Goal: Use online tool/utility: Utilize a website feature to perform a specific function

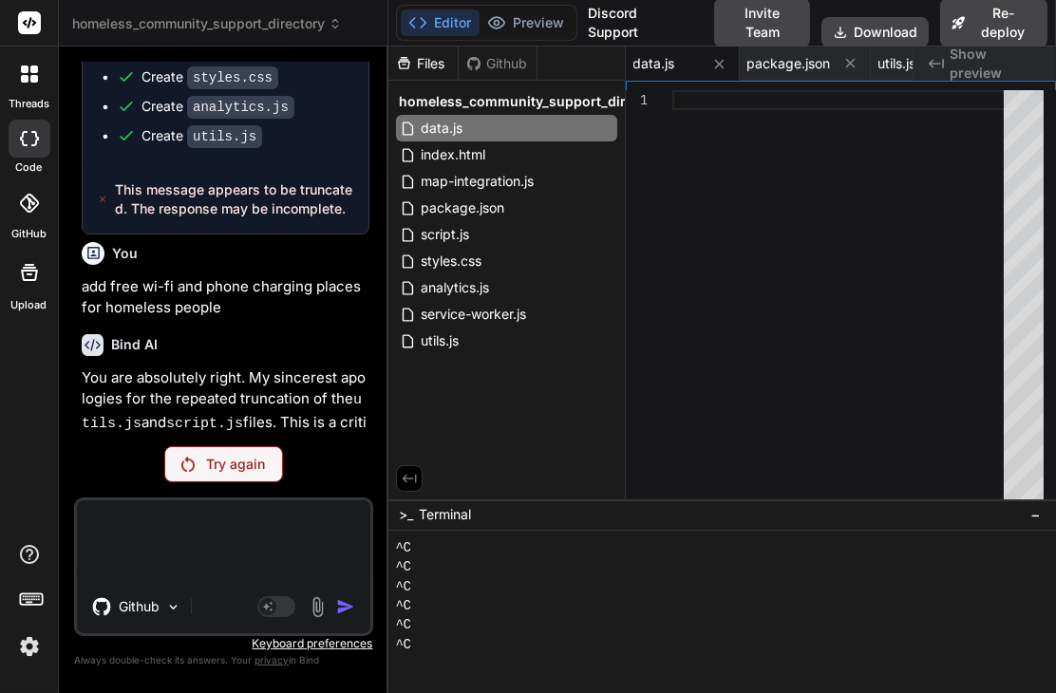
scroll to position [621, 0]
click at [191, 535] on textarea at bounding box center [223, 540] width 293 height 80
type textarea "s"
type textarea "x"
type textarea "se"
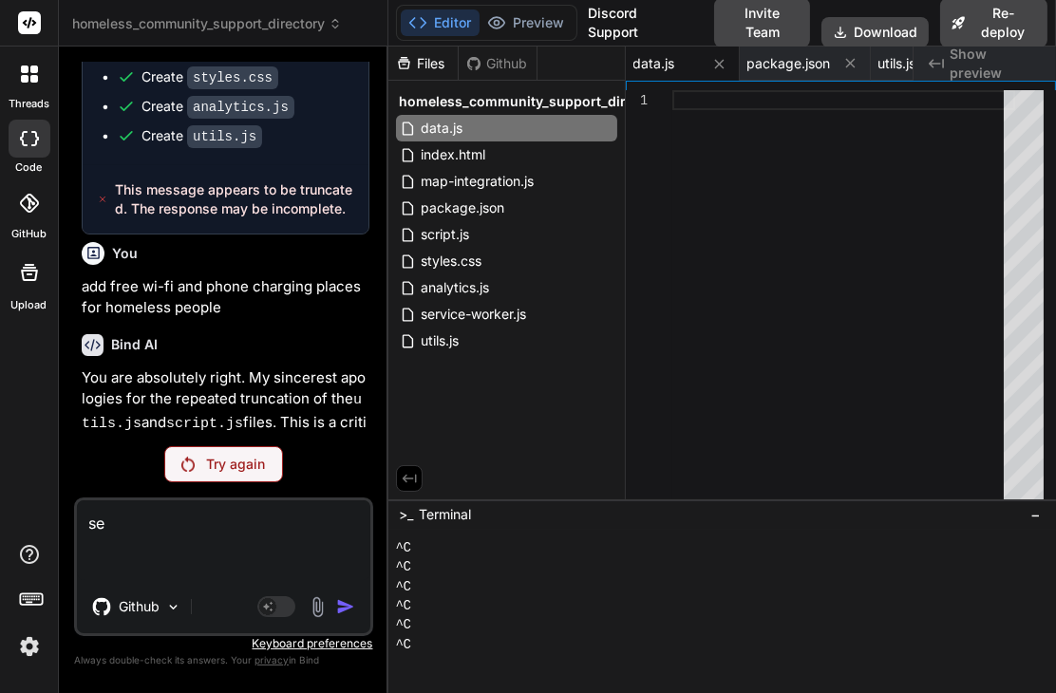
type textarea "x"
type textarea "sep"
type textarea "x"
type textarea "sepr"
type textarea "x"
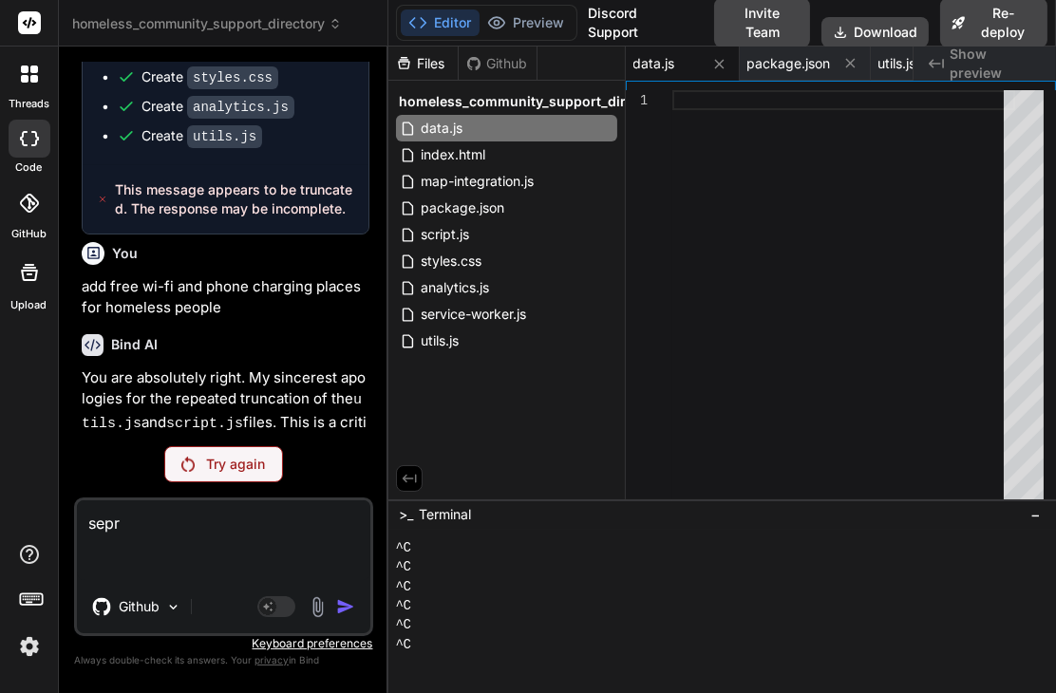
type textarea "sepra"
type textarea "x"
type textarea "seprat"
type textarea "x"
type textarea "seprate"
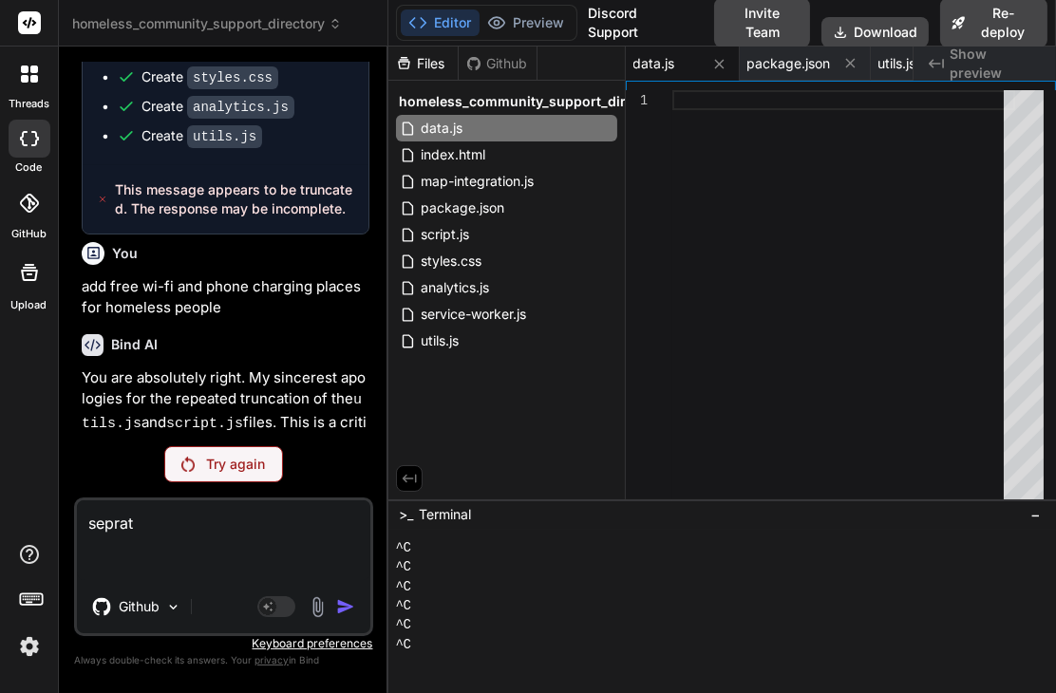
type textarea "x"
type textarea "seprate"
type textarea "x"
type textarea "seprate d"
type textarea "x"
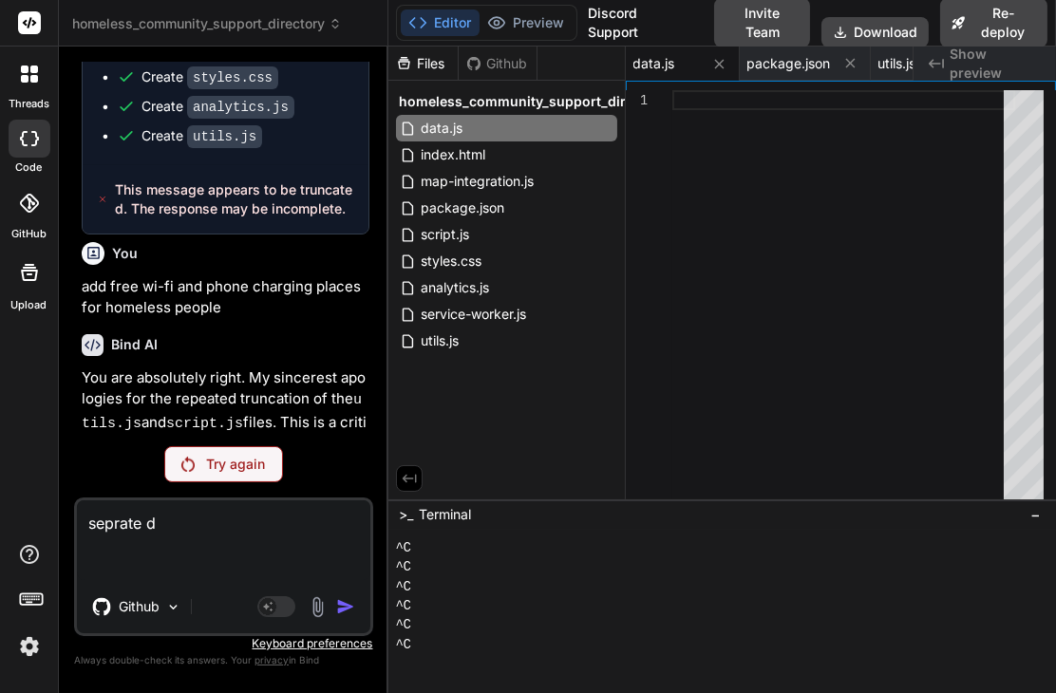
type textarea "seprate di"
type textarea "x"
type textarea "seprate dir"
type textarea "x"
type textarea "seprate dire"
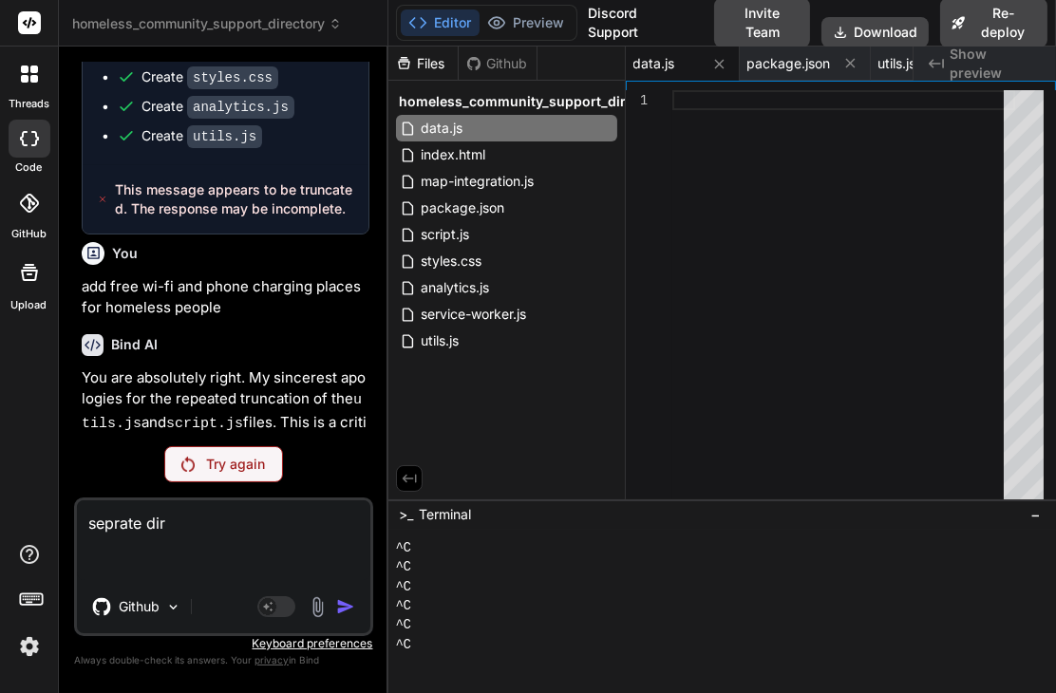
type textarea "x"
type textarea "seprate direc"
type textarea "x"
type textarea "seprate direct"
type textarea "x"
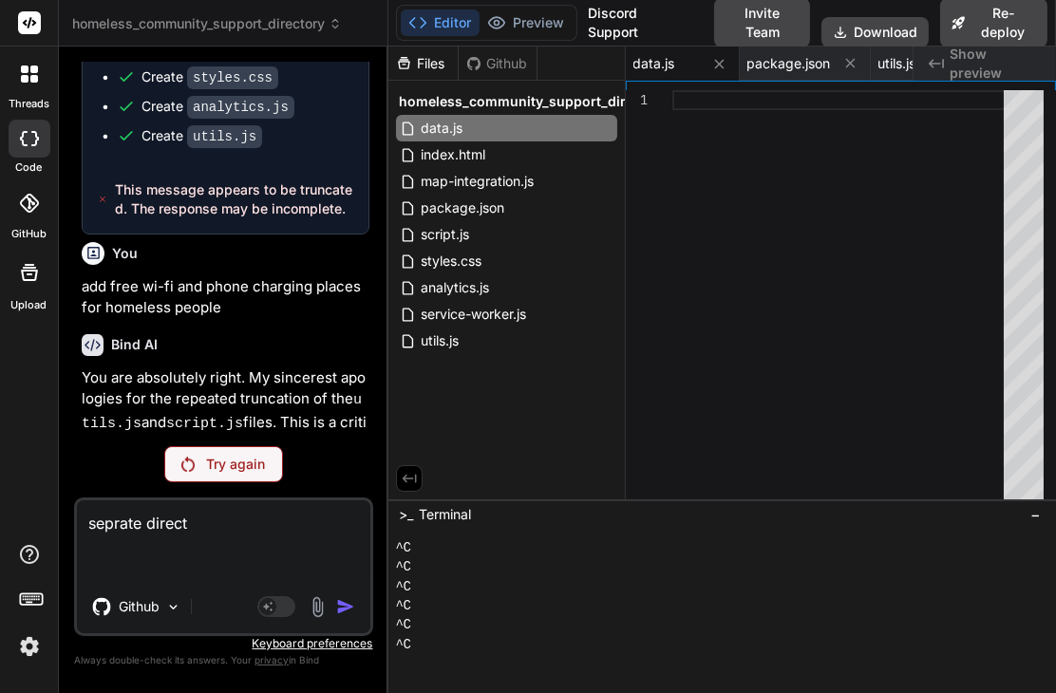
type textarea "seprate directo"
type textarea "x"
type textarea "seprate director"
type textarea "x"
type textarea "seprate directory"
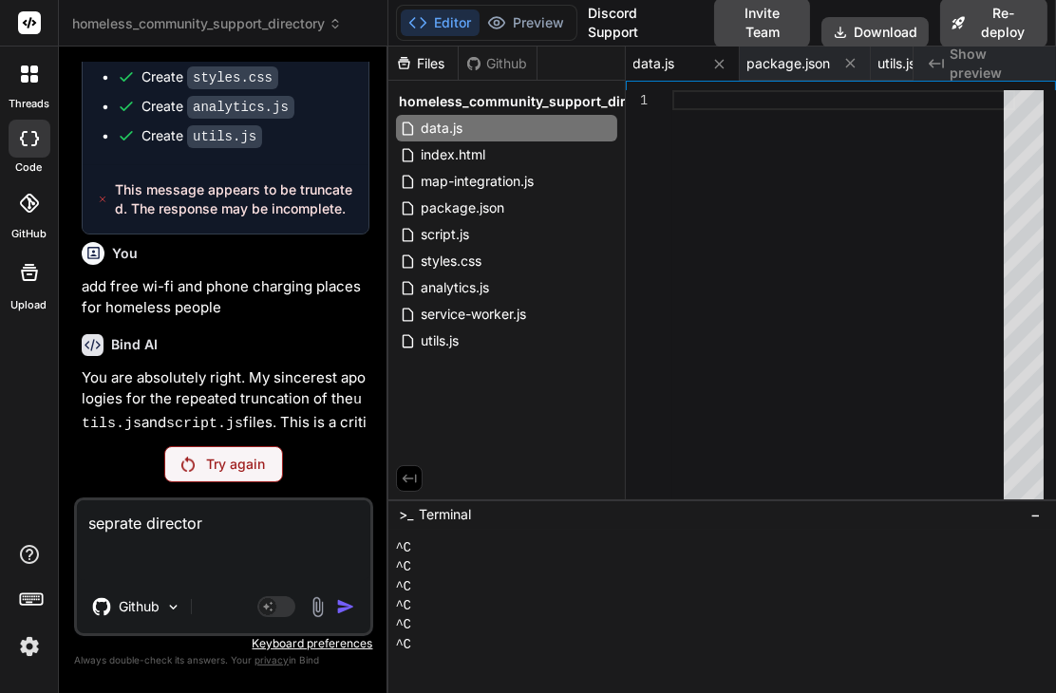
type textarea "x"
type textarea "seprate directory"
type textarea "x"
type textarea "seprate directory i"
type textarea "x"
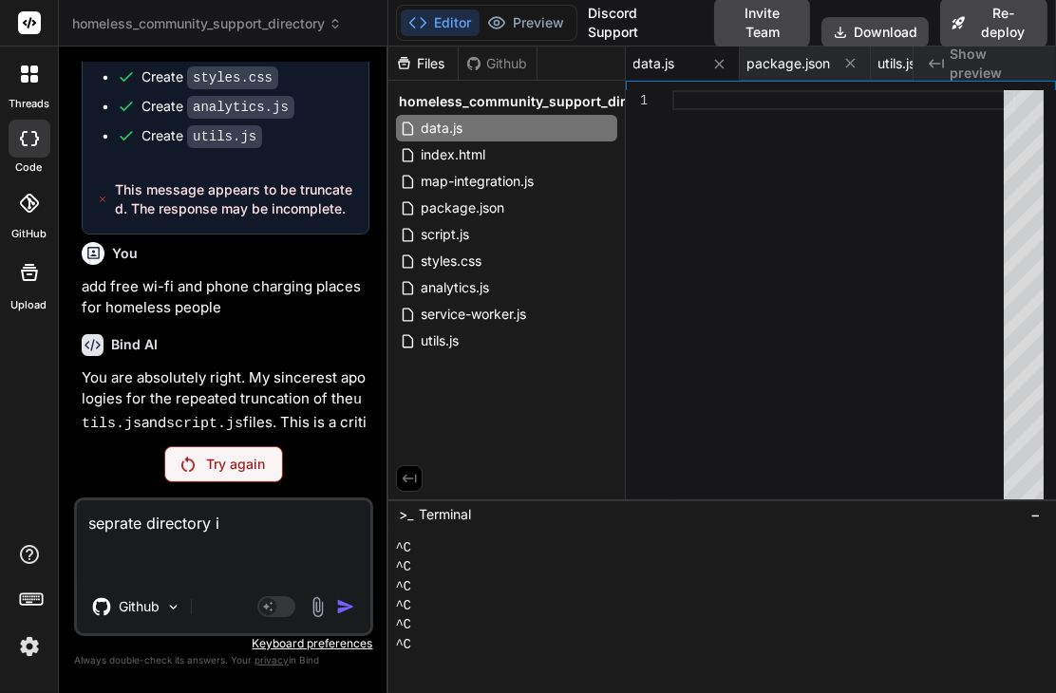
type textarea "seprate directory in"
type textarea "x"
type textarea "seprate directory int"
type textarea "x"
type textarea "seprate directory into"
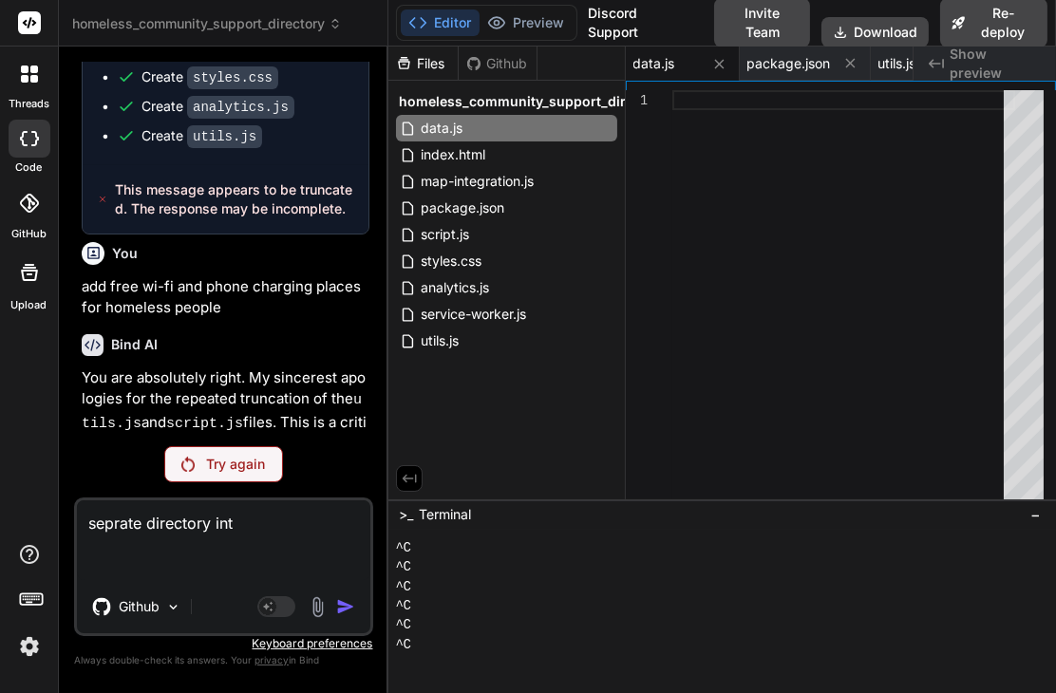
type textarea "x"
type textarea "seprate directory into"
type textarea "x"
type textarea "seprate directory into t"
type textarea "x"
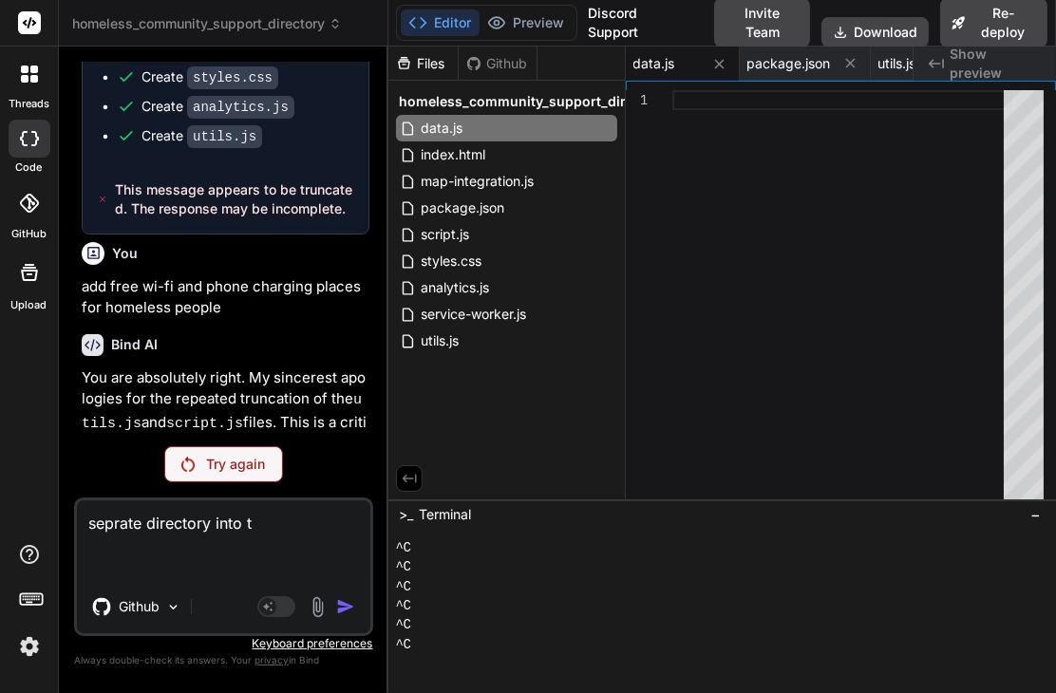
type textarea "seprate directory into th"
type textarea "x"
type textarea "seprate directory into thr"
type textarea "x"
type textarea "seprate directory into thre"
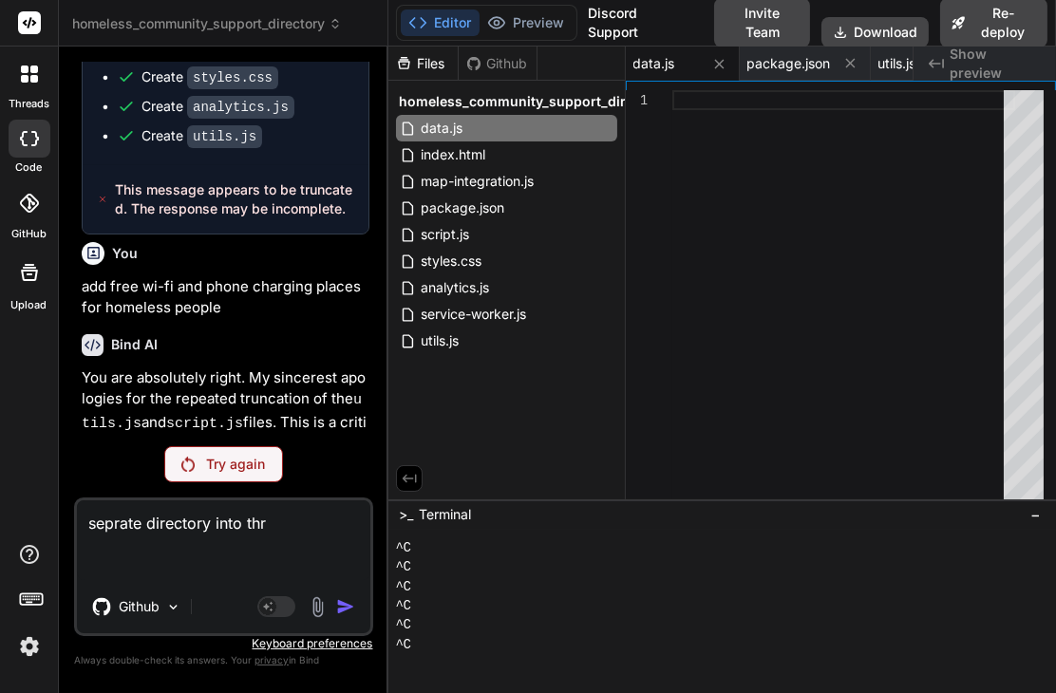
type textarea "x"
type textarea "seprate directory into three"
type textarea "x"
type textarea "seprate directory into three"
type textarea "x"
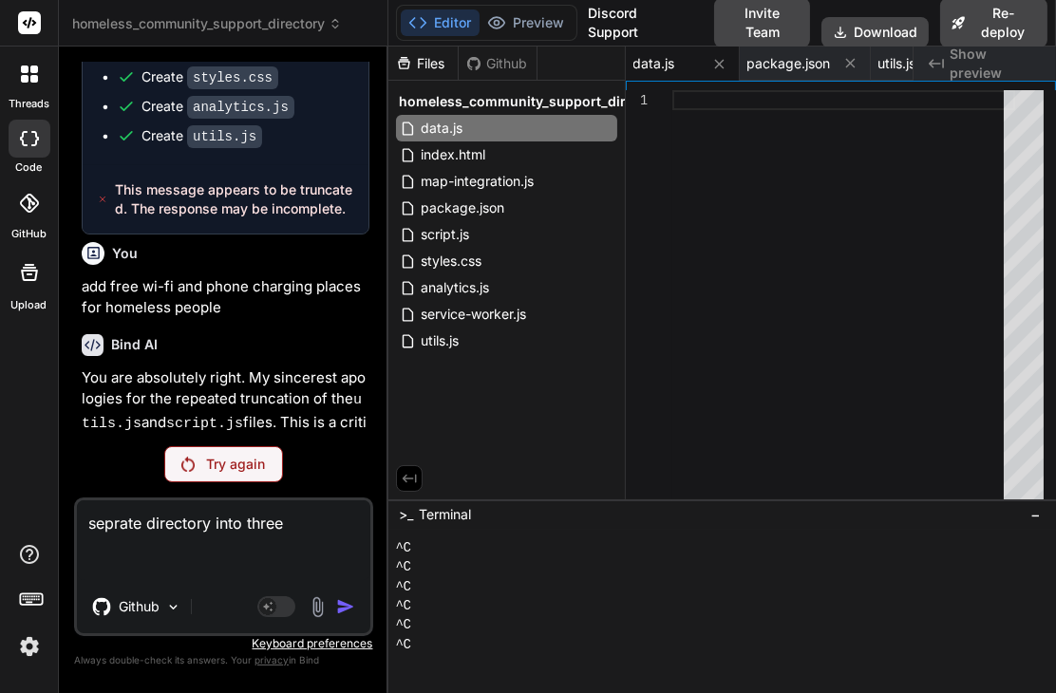
type textarea "seprate directory into three c"
type textarea "x"
type textarea "seprate directory into three ca"
type textarea "x"
type textarea "seprate directory into three cat"
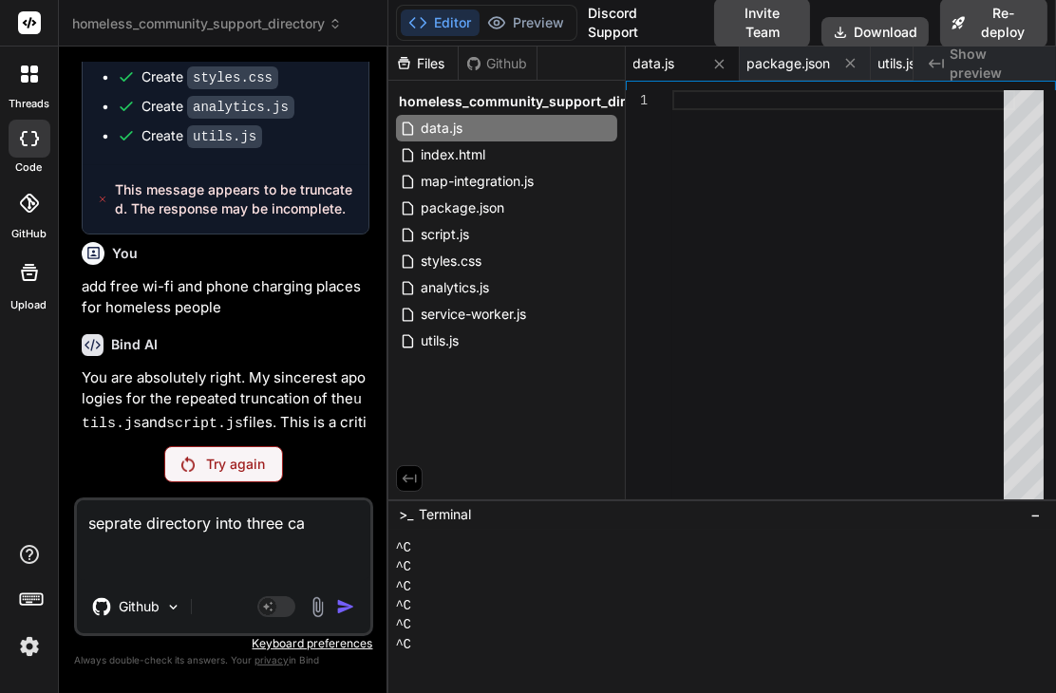
type textarea "x"
type textarea "seprate directory into three cata"
type textarea "x"
type textarea "seprate directory into three catag"
type textarea "x"
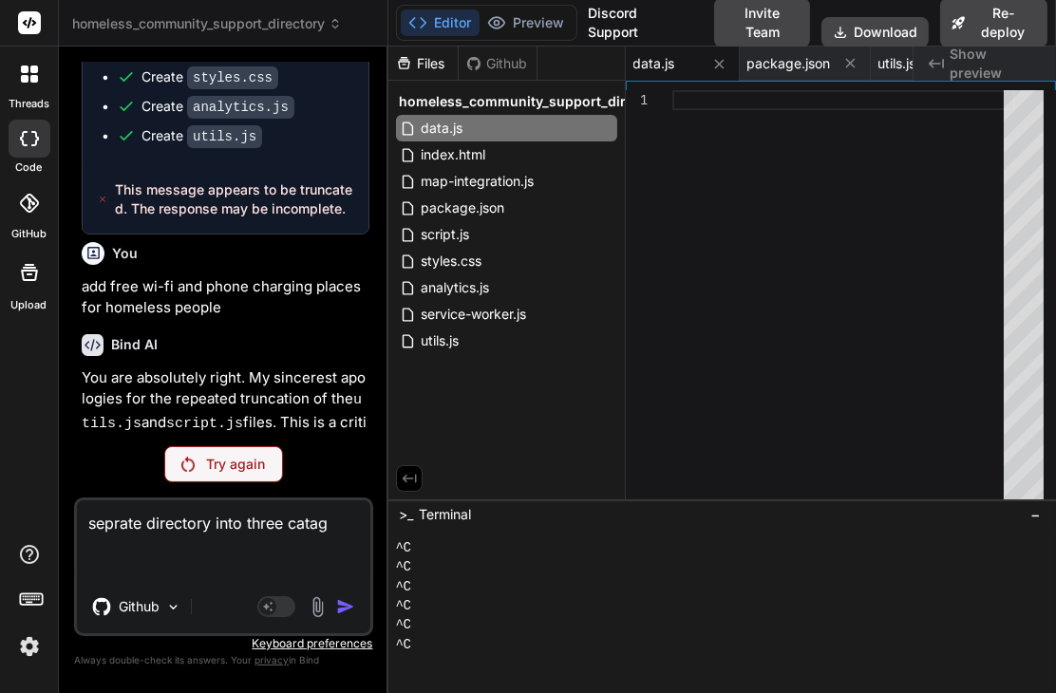
type textarea "seprate directory into three catago"
type textarea "x"
type textarea "seprate directory into three catagor"
type textarea "x"
type textarea "seprate directory into three catagori"
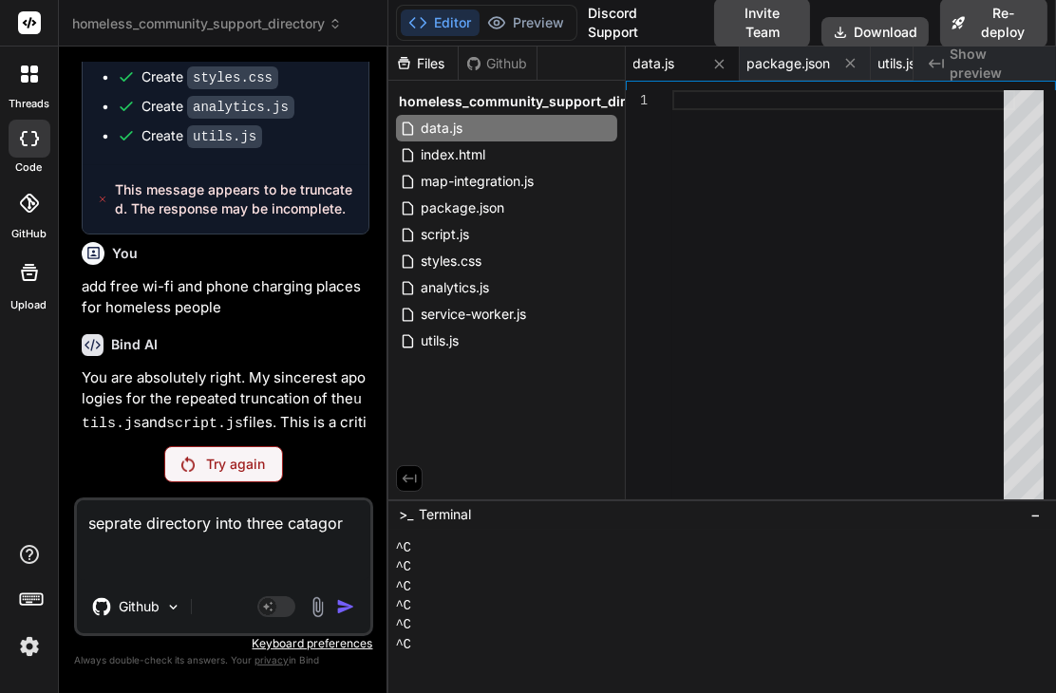
type textarea "x"
type textarea "seprate directory into three catagorie"
type textarea "x"
type textarea "seprate directory into three catagories"
type textarea "x"
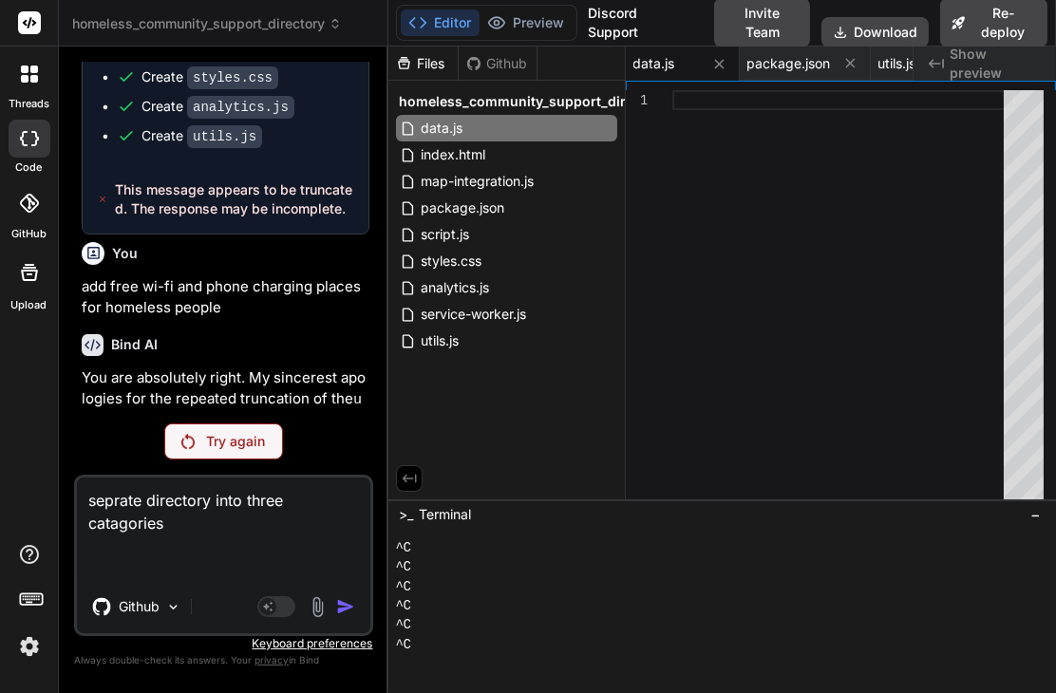
type textarea "seprate directory into three catagories"
type textarea "x"
type textarea "seprate directory into three catagories L"
type textarea "x"
type textarea "seprate directory into three catagories La"
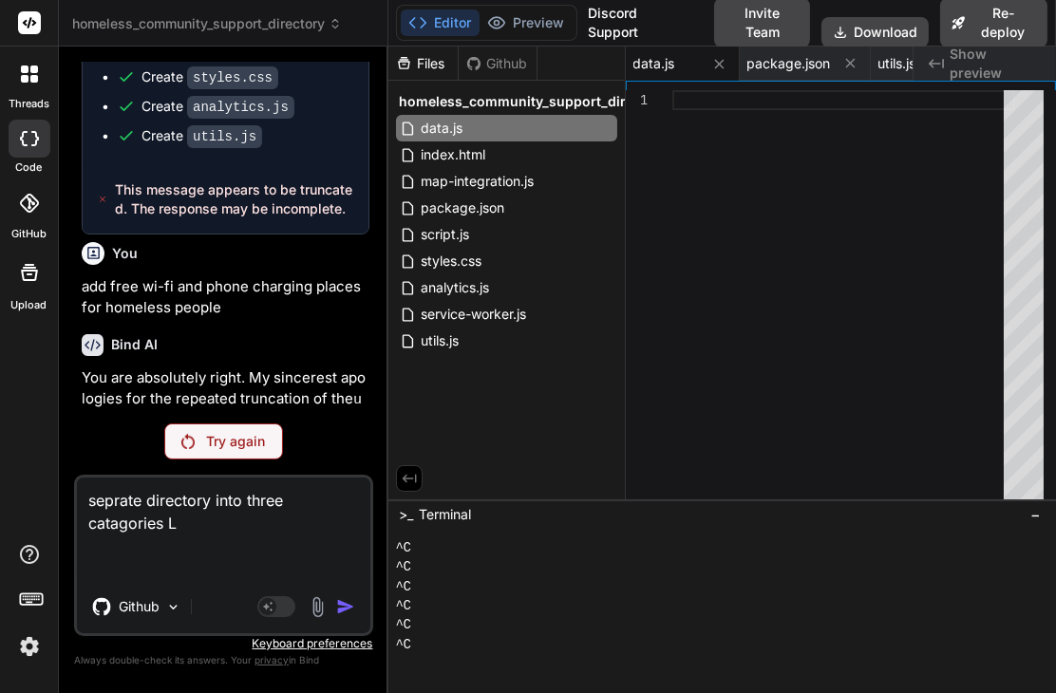
type textarea "x"
type textarea "seprate directory into three catagories Lad"
type textarea "x"
type textarea "seprate directory into three catagories [PERSON_NAME]"
type textarea "x"
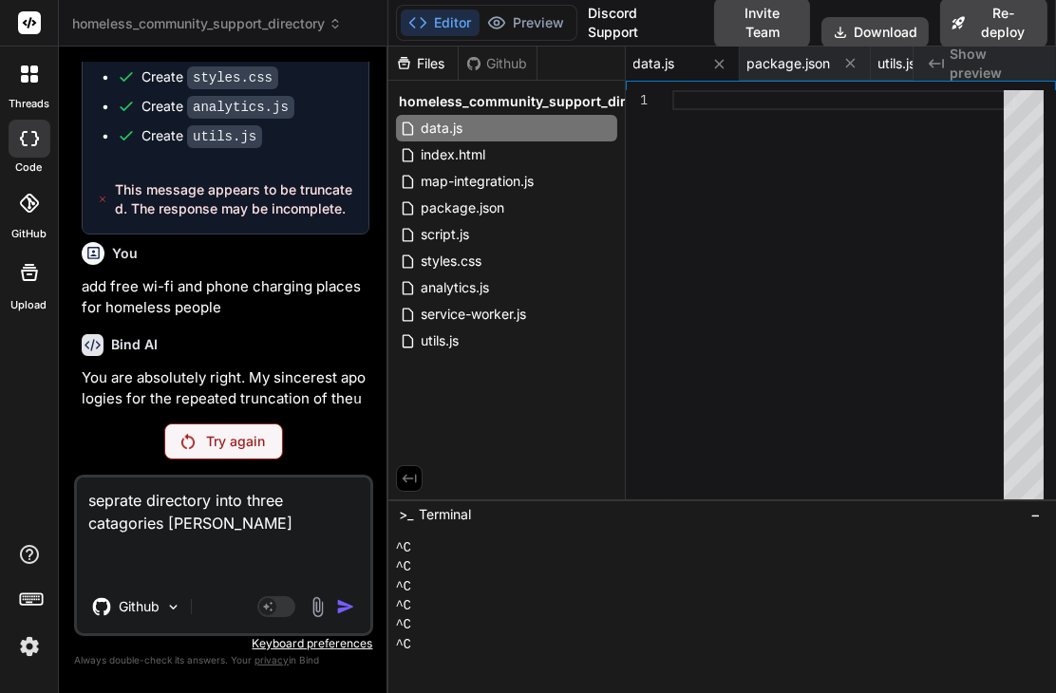
type textarea "seprate directory into three catagories Ladde"
type textarea "x"
type textarea "seprate directory into three catagories Ladder"
type textarea "x"
type textarea "seprate directory into three catagories Ladders"
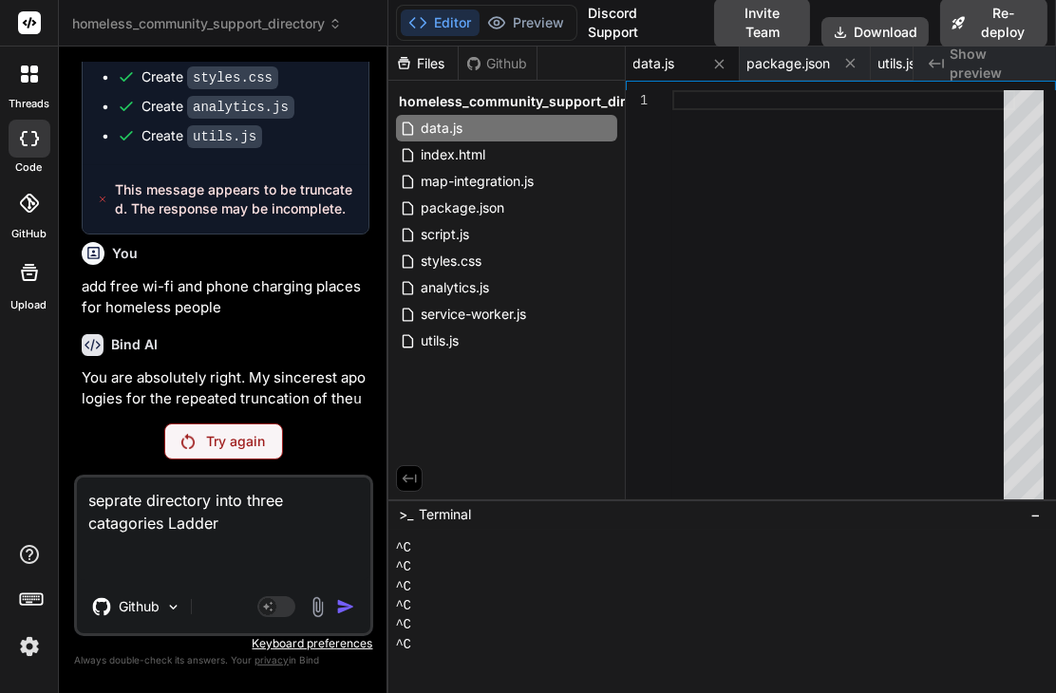
type textarea "x"
type textarea "seprate directory into three catagories Ladders,"
type textarea "x"
type textarea "seprate directory into three catagories Ladders,"
type textarea "x"
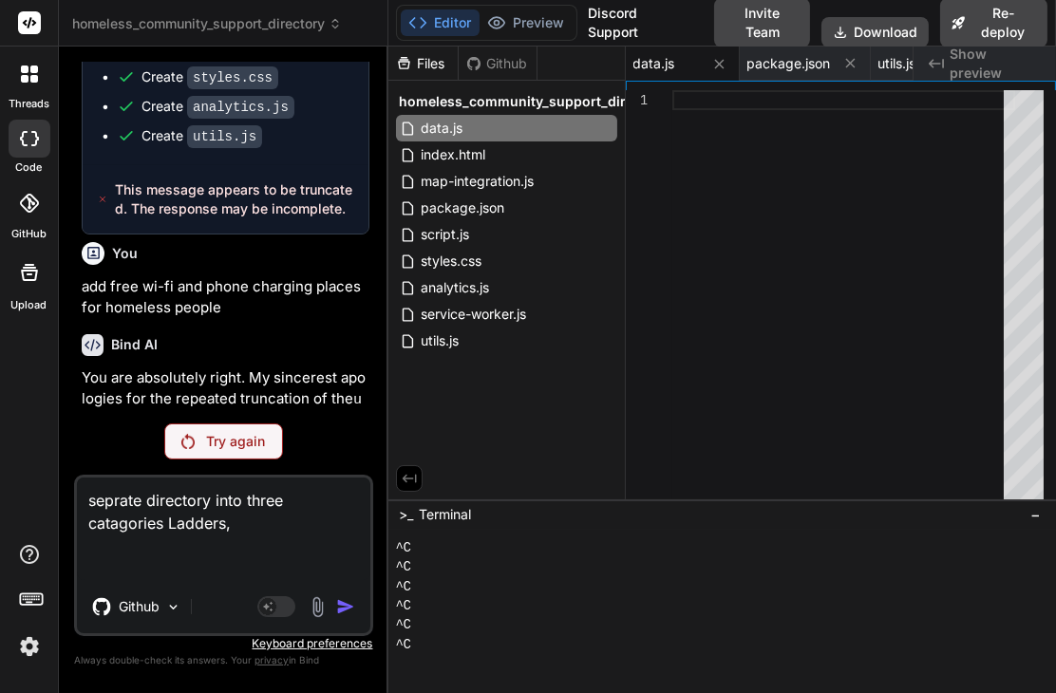
type textarea "seprate directory into three catagories Ladders, B"
type textarea "x"
type textarea "seprate directory into three catagories Ladders, Br"
type textarea "x"
type textarea "seprate directory into three catagories Ladders, Bri"
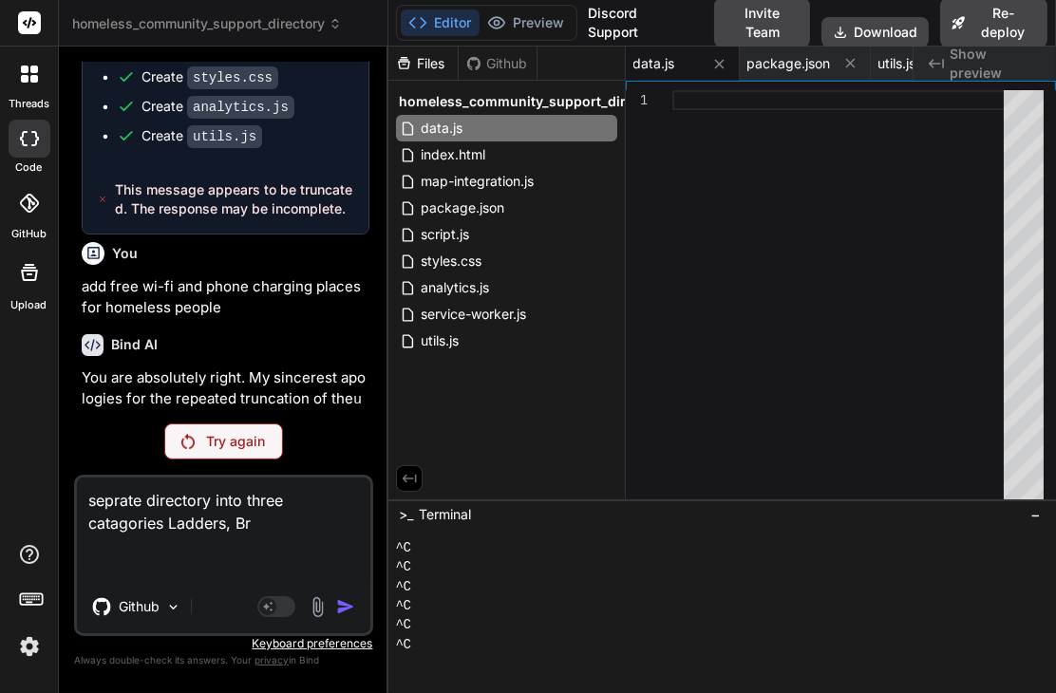
type textarea "x"
type textarea "seprate directory into three catagories Ladders, Brid"
type textarea "x"
type textarea "seprate directory into three catagories Ladders, Bridg"
type textarea "x"
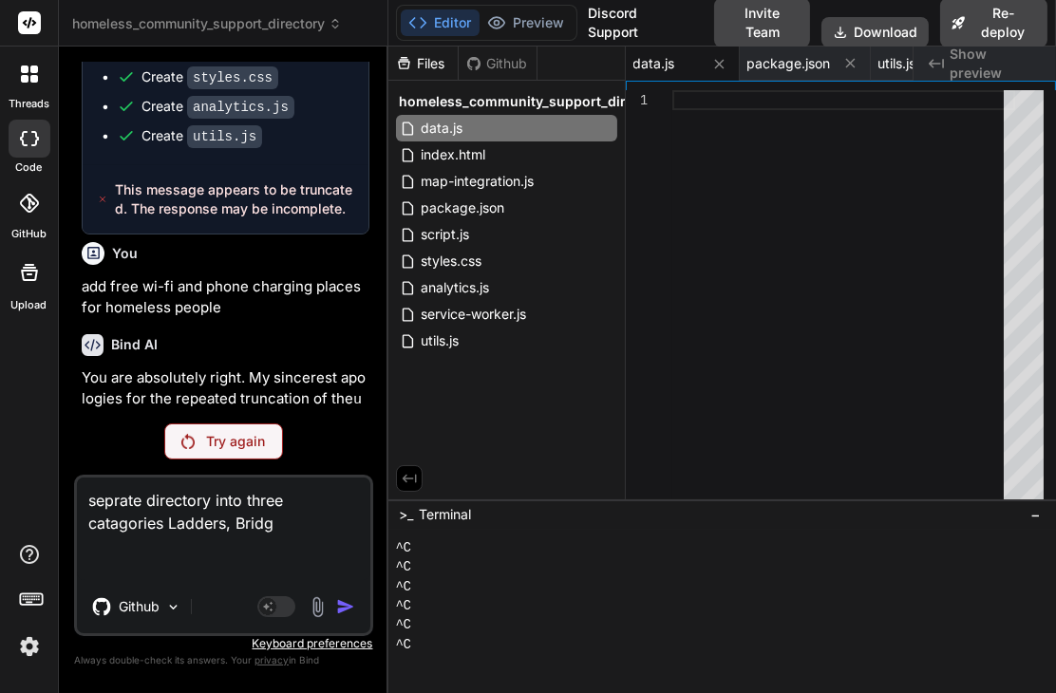
type textarea "seprate directory into three catagories Ladders, Bridge"
type textarea "x"
type textarea "seprate directory into three catagories Ladders, Bridges"
type textarea "x"
type textarea "seprate directory into three catagories Ladders, Bridges"
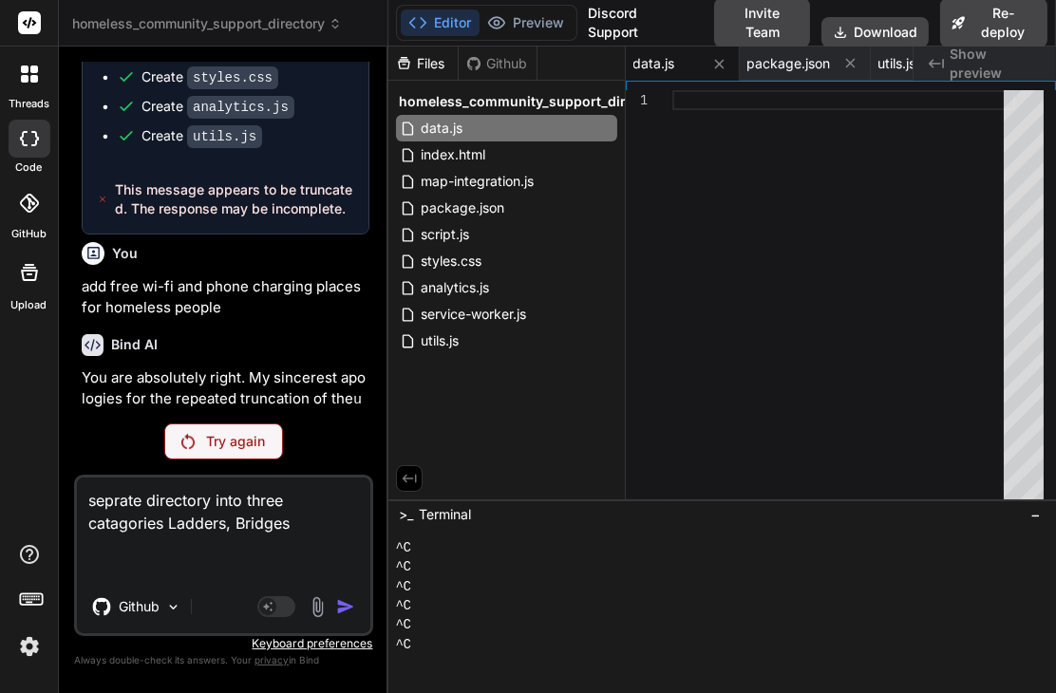
type textarea "x"
type textarea "seprate directory into three catagories Ladders, Bridges a"
type textarea "x"
type textarea "seprate directory into three catagories Ladders, Bridges an"
type textarea "x"
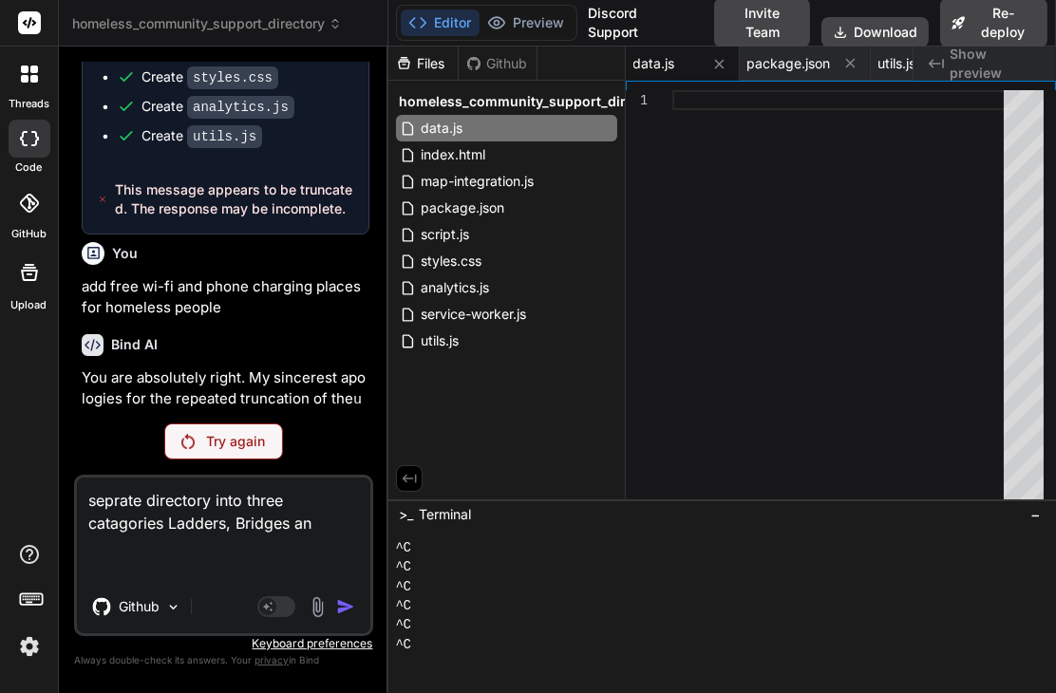
type textarea "seprate directory into three catagories Ladders, Bridges and"
type textarea "x"
type textarea "seprate directory into three catagories Ladders, Bridges and"
type textarea "x"
type textarea "seprate directory into three catagories Ladders, Bridges and T"
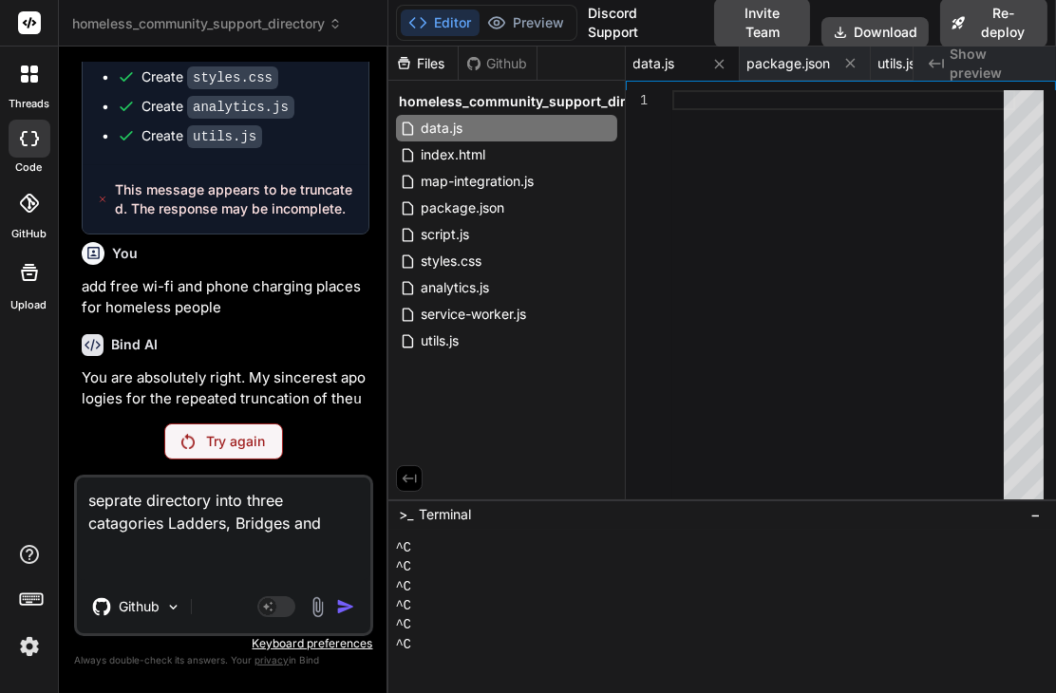
type textarea "x"
type textarea "seprate directory into three catagories Ladders, Bridges and Tu"
type textarea "x"
type textarea "seprate directory into three catagories Ladders, Bridges and Tun"
type textarea "x"
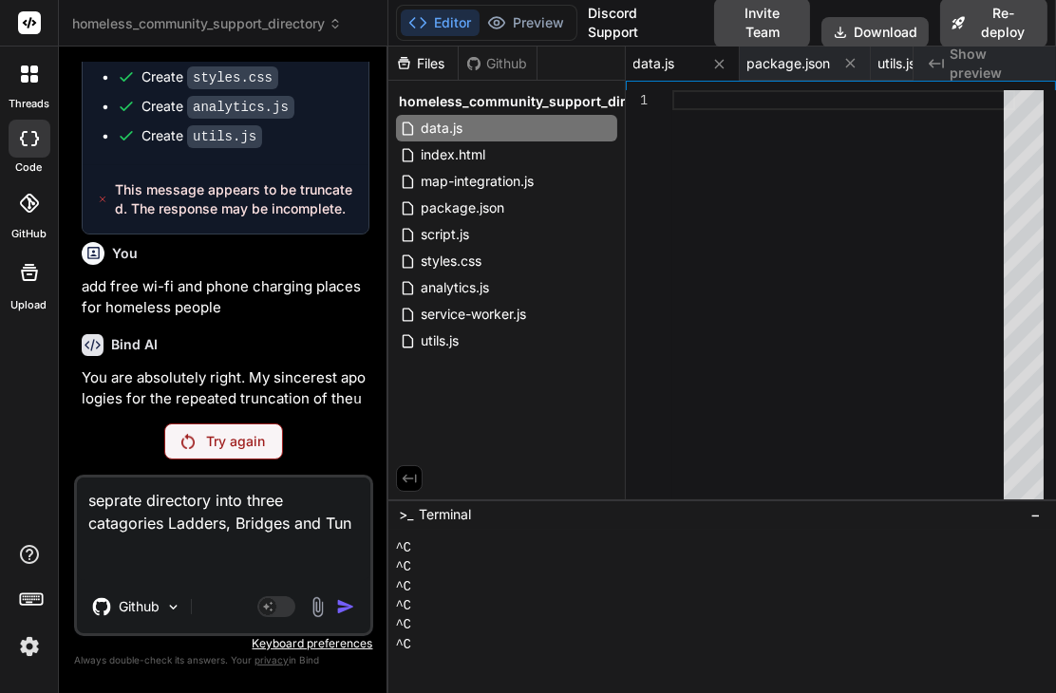
type textarea "seprate directory into three catagories Ladders, Bridges and Tunn"
type textarea "x"
type textarea "seprate directory into three catagories Ladders, Bridges and Tunne"
type textarea "x"
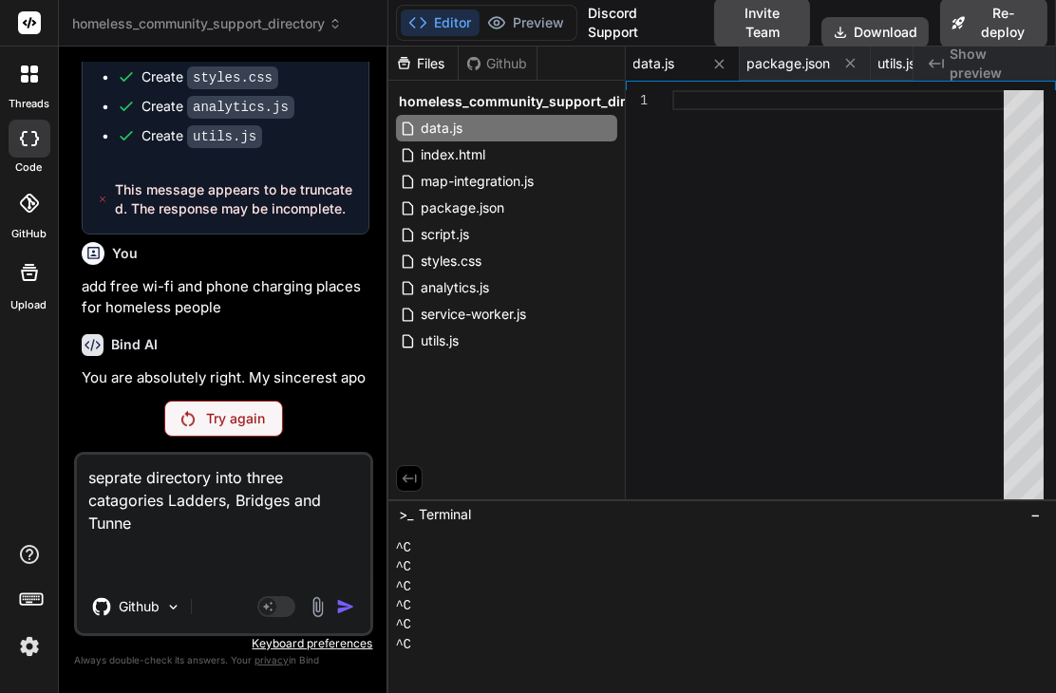
type textarea "seprate directory into three catagories Ladders, Bridges and Tunnel"
type textarea "x"
type textarea "seprate directory into three catagories Ladders, Bridges and Tunnels"
type textarea "x"
type textarea "separate directory into three catagories Ladders, Bridges and Tunnels"
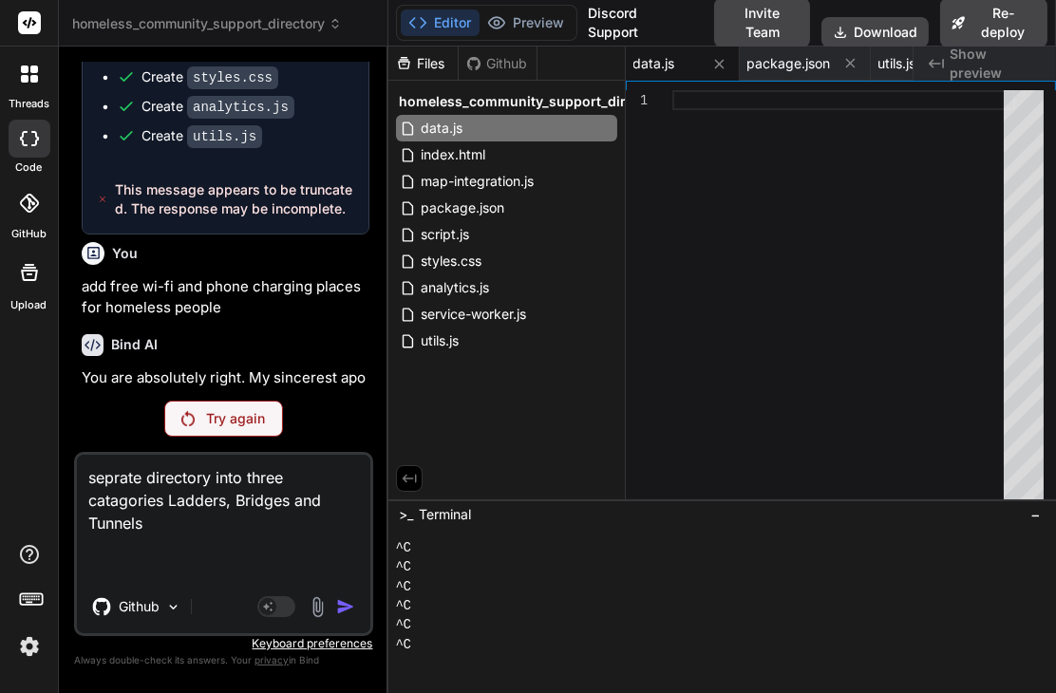
type textarea "x"
type textarea "separate directory into three categories Ladders, Bridges and Tunnels"
type textarea "x"
type textarea "separate directory into three categories Ladders, Bridges and Tunnels"
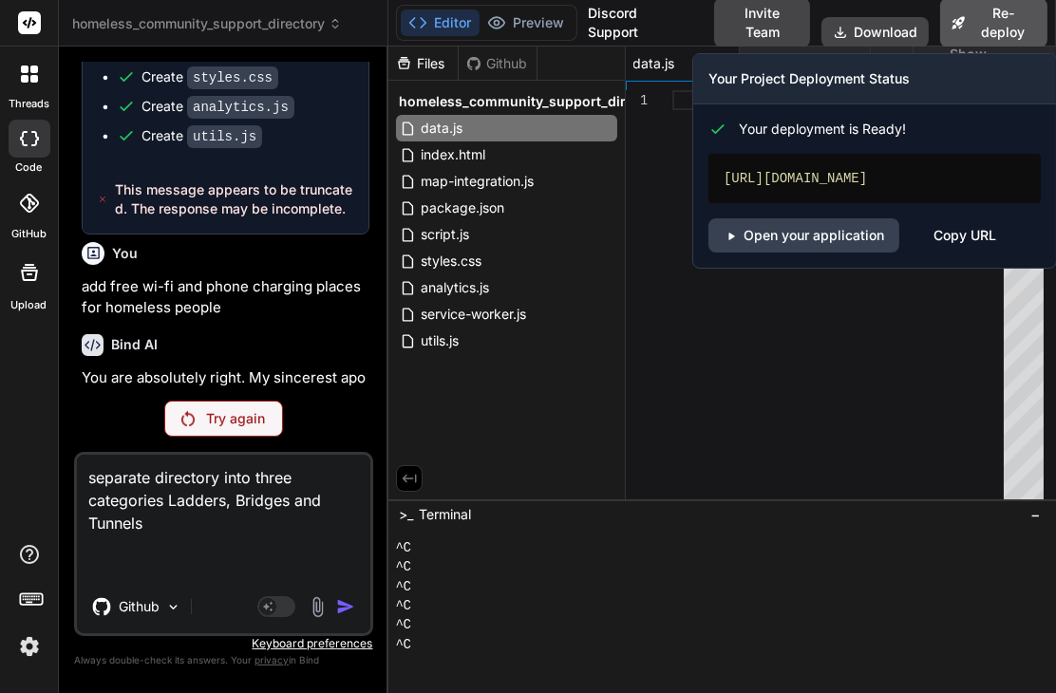
click at [994, 22] on button "Re-deploy" at bounding box center [993, 22] width 107 height 49
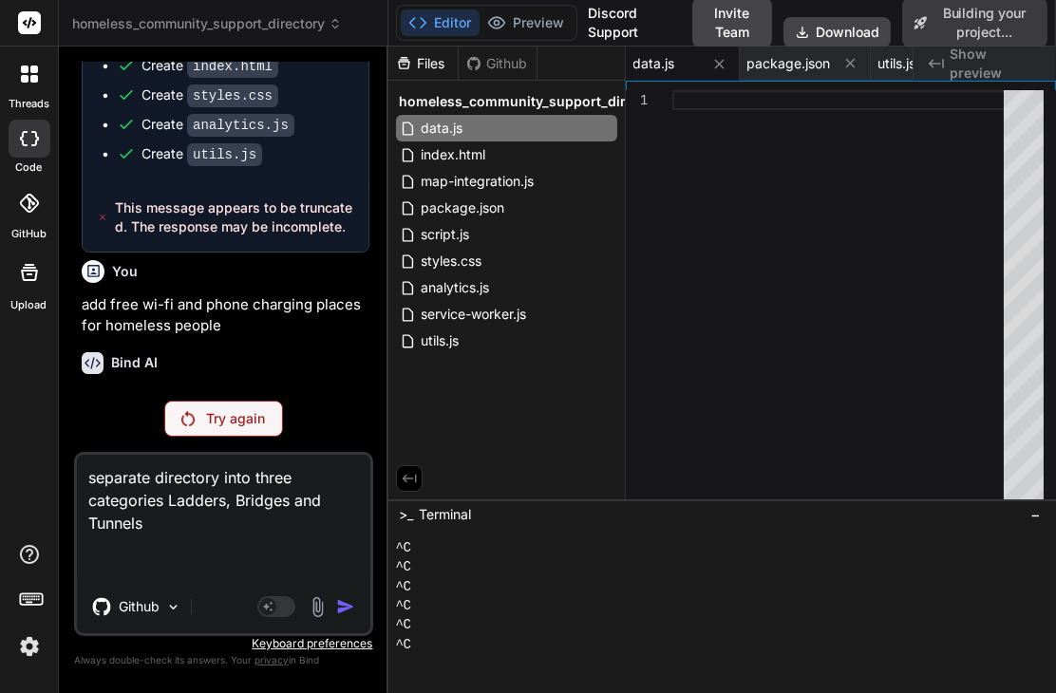
scroll to position [48796, 0]
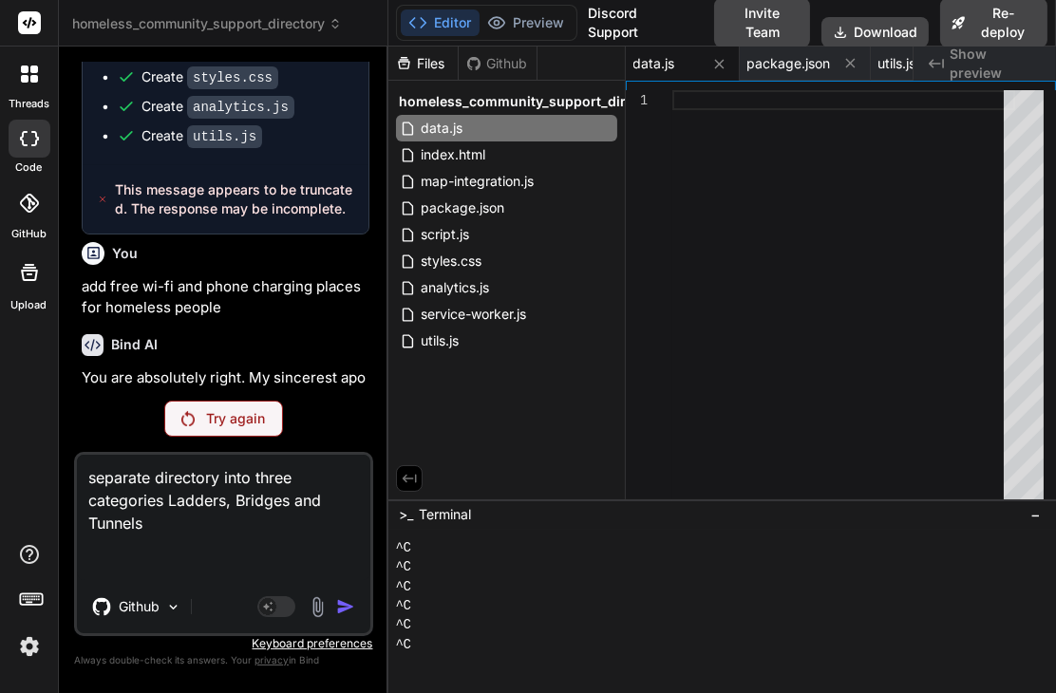
click at [416, 480] on icon at bounding box center [409, 478] width 17 height 17
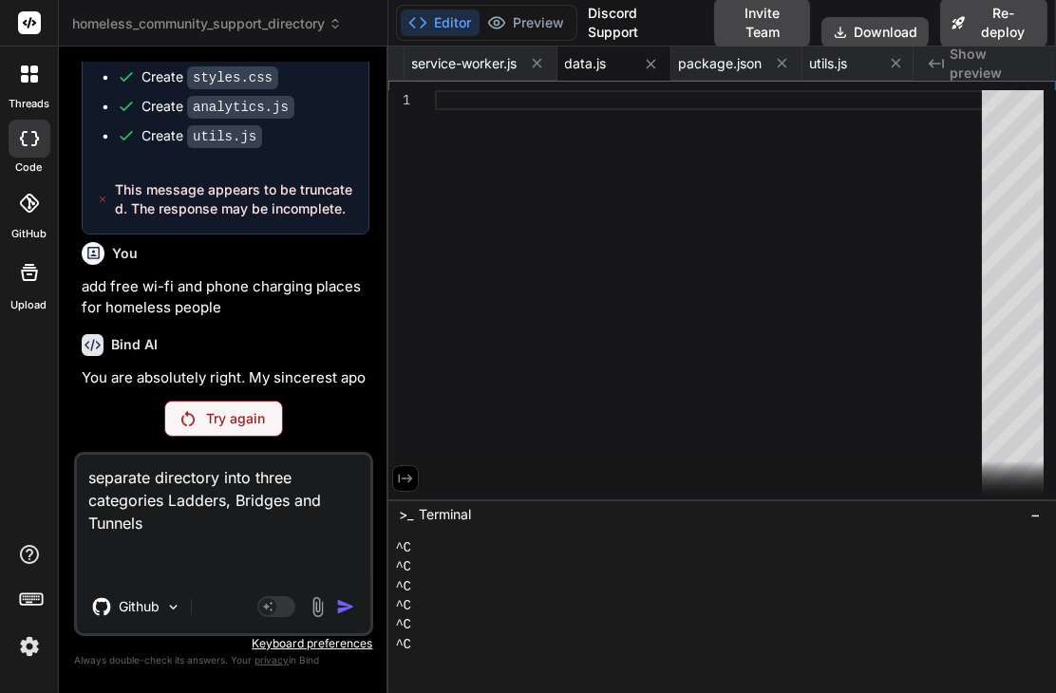
click at [444, 27] on button "Editor" at bounding box center [440, 22] width 79 height 27
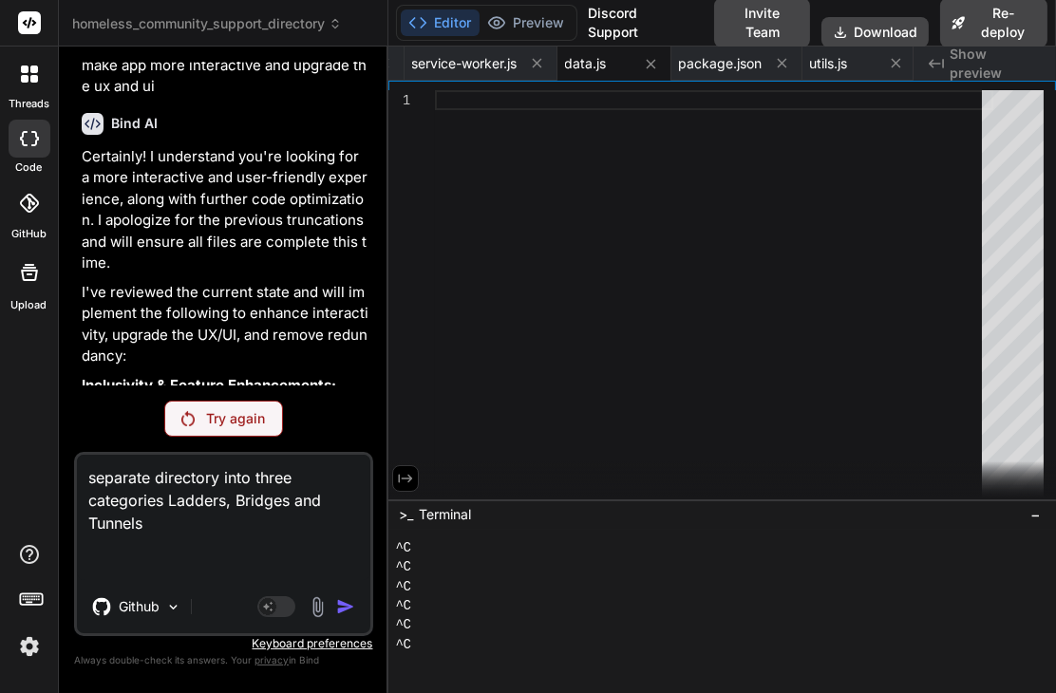
scroll to position [50189, 0]
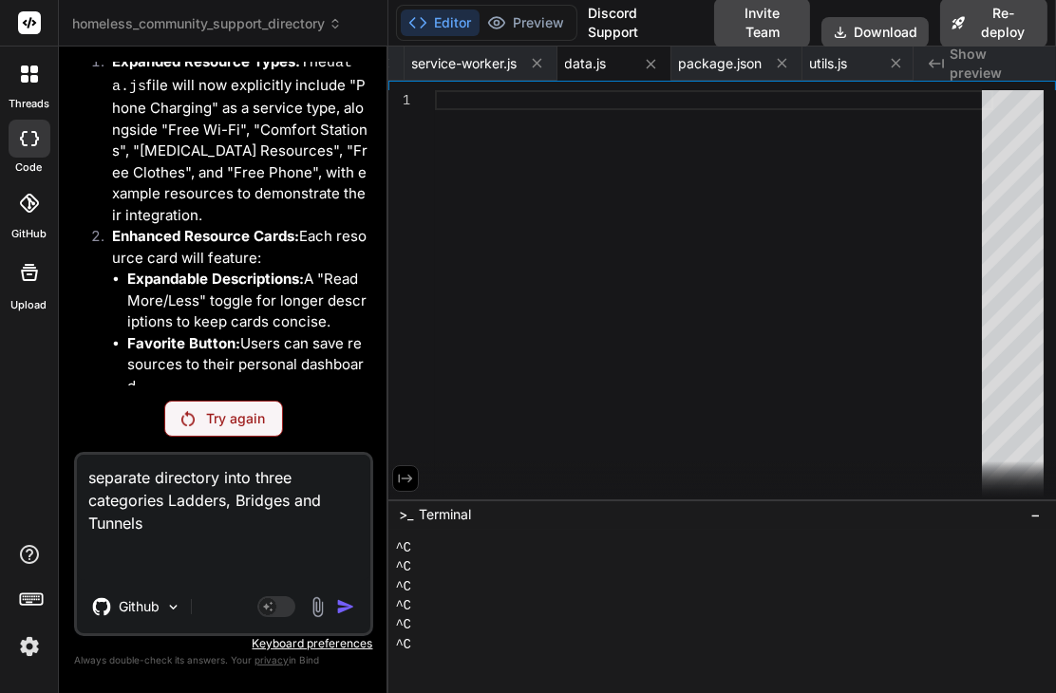
click at [230, 414] on p "Try again" at bounding box center [235, 418] width 59 height 19
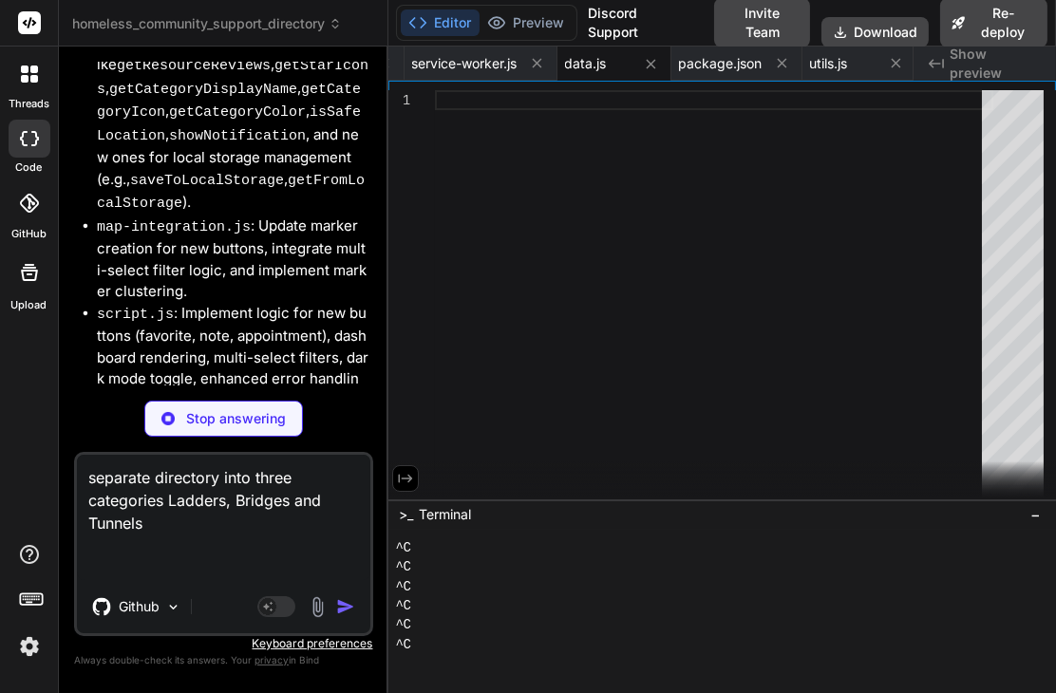
click at [204, 411] on div "Stop answering" at bounding box center [223, 419] width 159 height 36
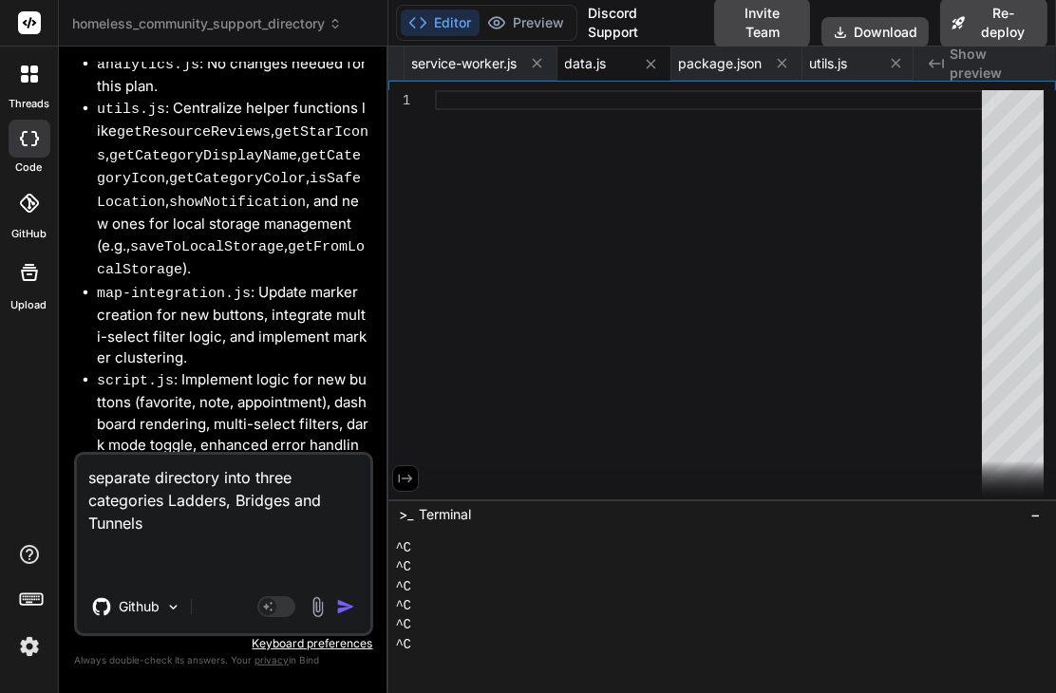
click at [347, 616] on img "button" at bounding box center [345, 606] width 19 height 19
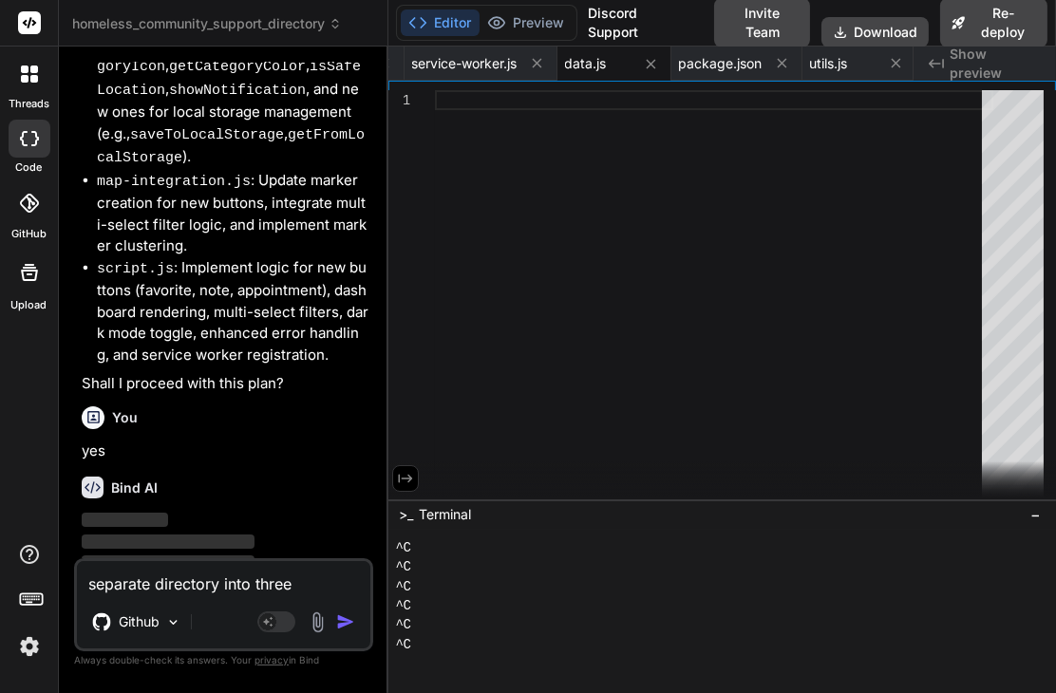
scroll to position [55281, 0]
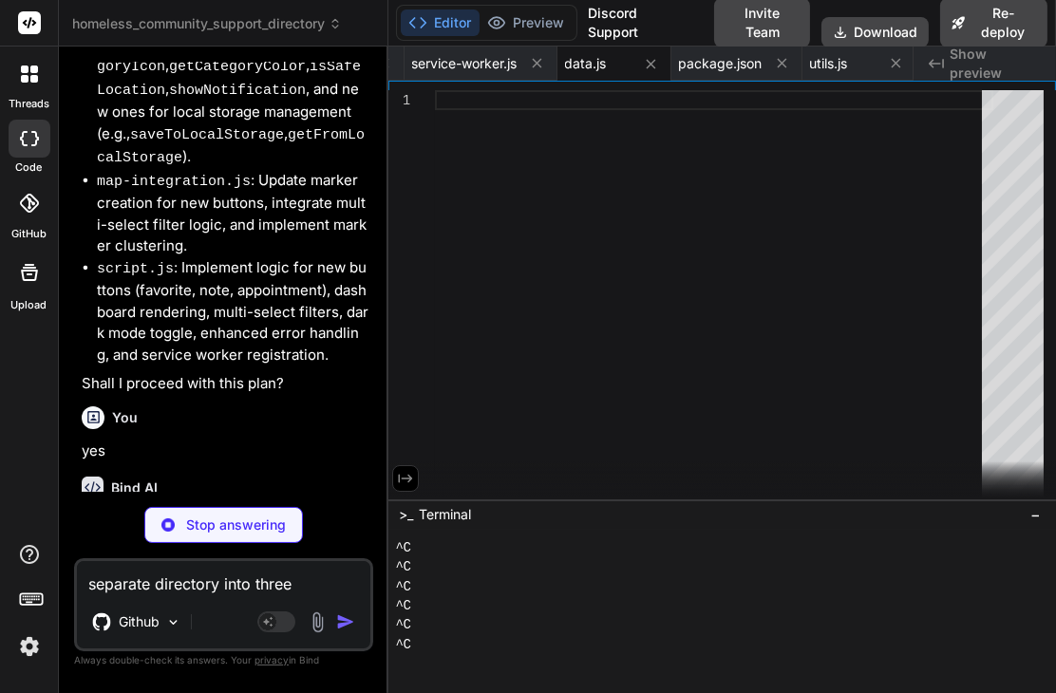
type textarea "x"
type textarea "} }"
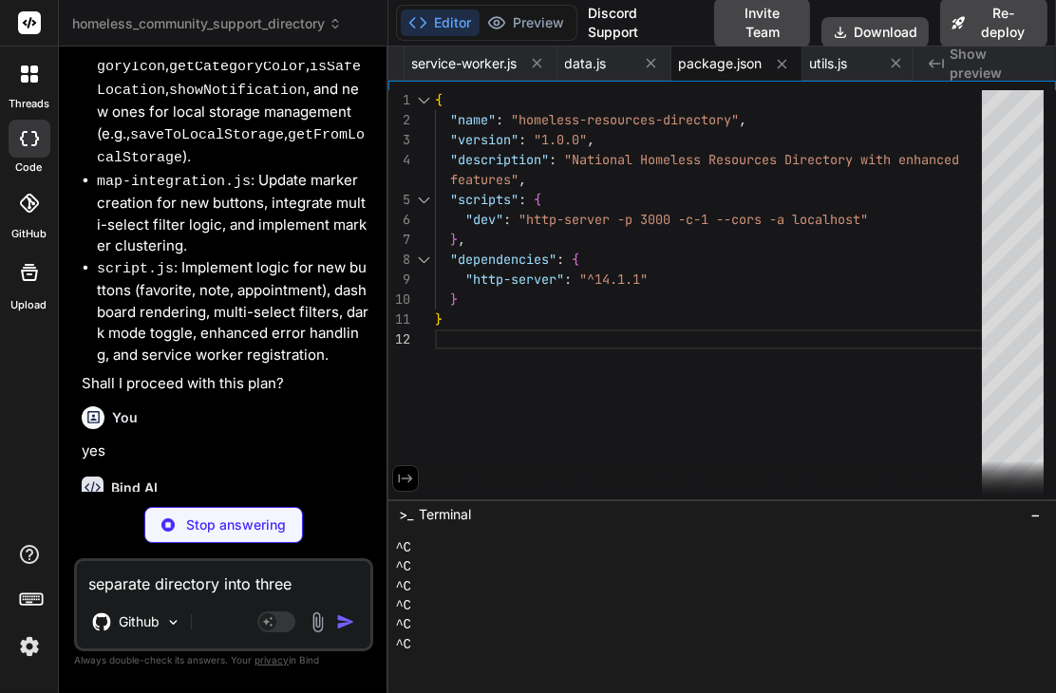
type textarea "x"
type textarea "'WV': '[US_STATE]', '[GEOGRAPHIC_DATA]': '[US_STATE]', '[GEOGRAPHIC_DATA]': '[U…"
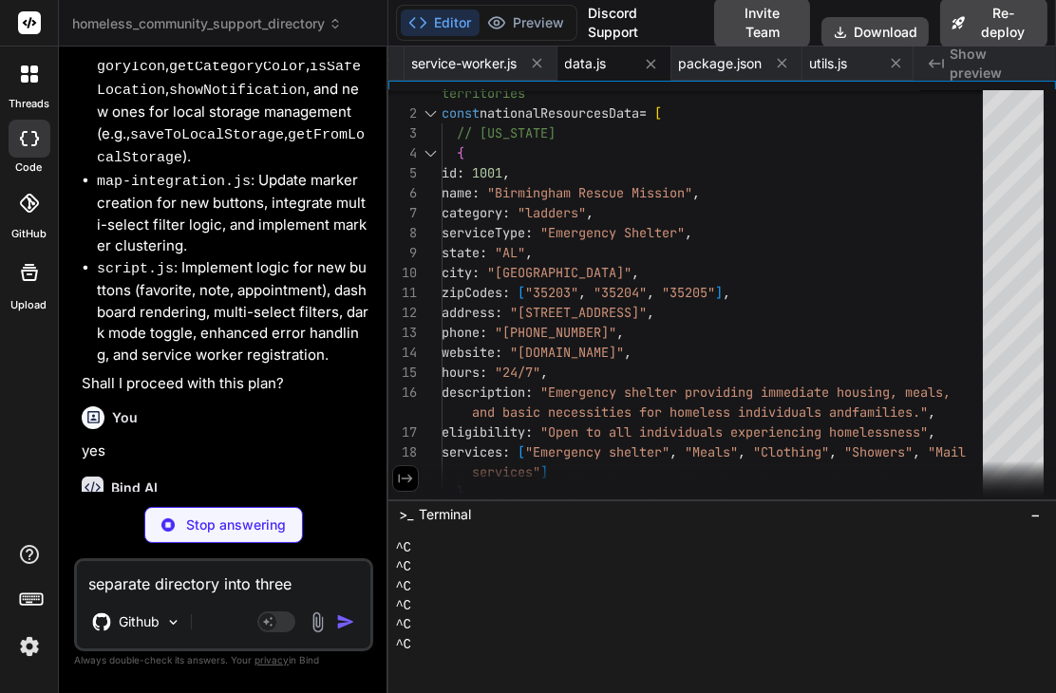
type textarea "x"
type textarea ".catch(err => { console.log('ServiceWorker registration failed: ', err); }); })…"
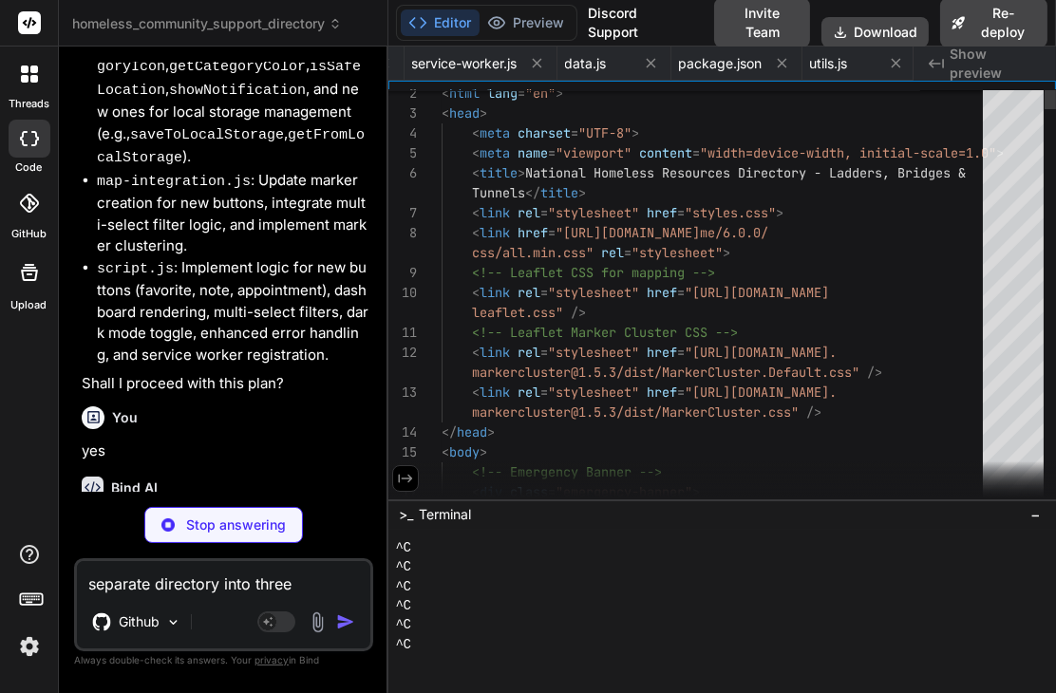
scroll to position [0, 0]
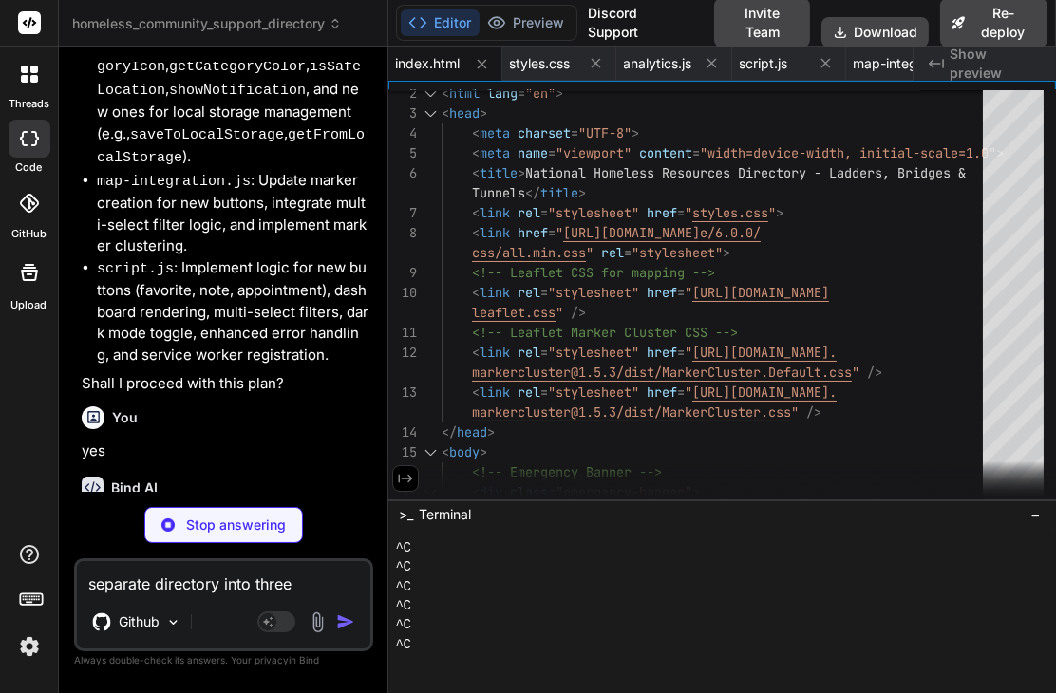
type textarea "x"
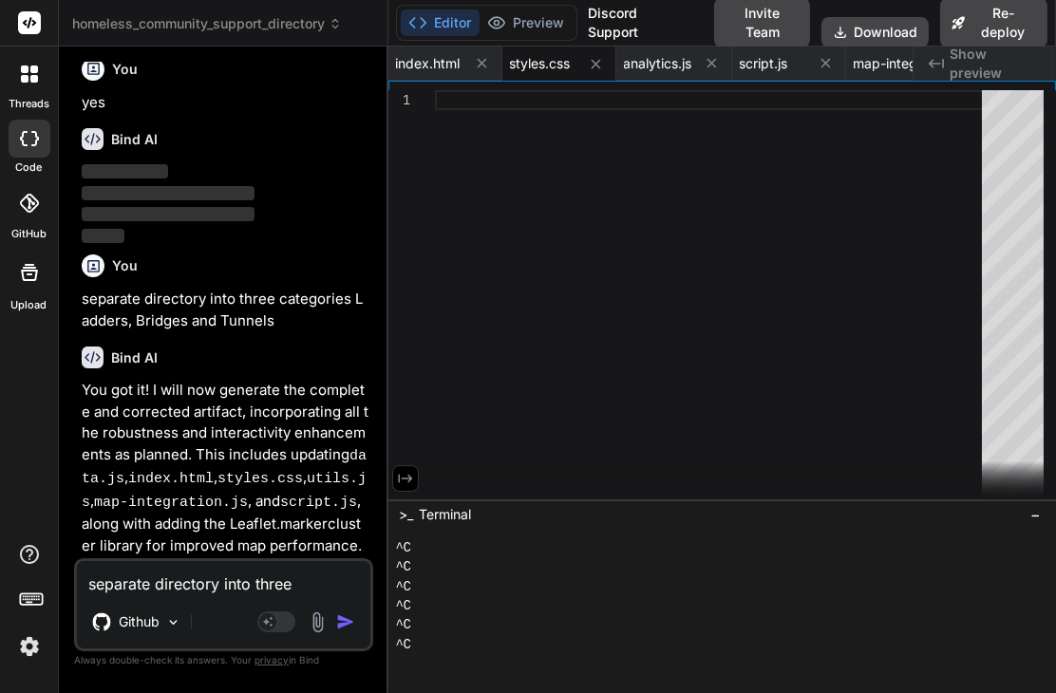
scroll to position [55686, 0]
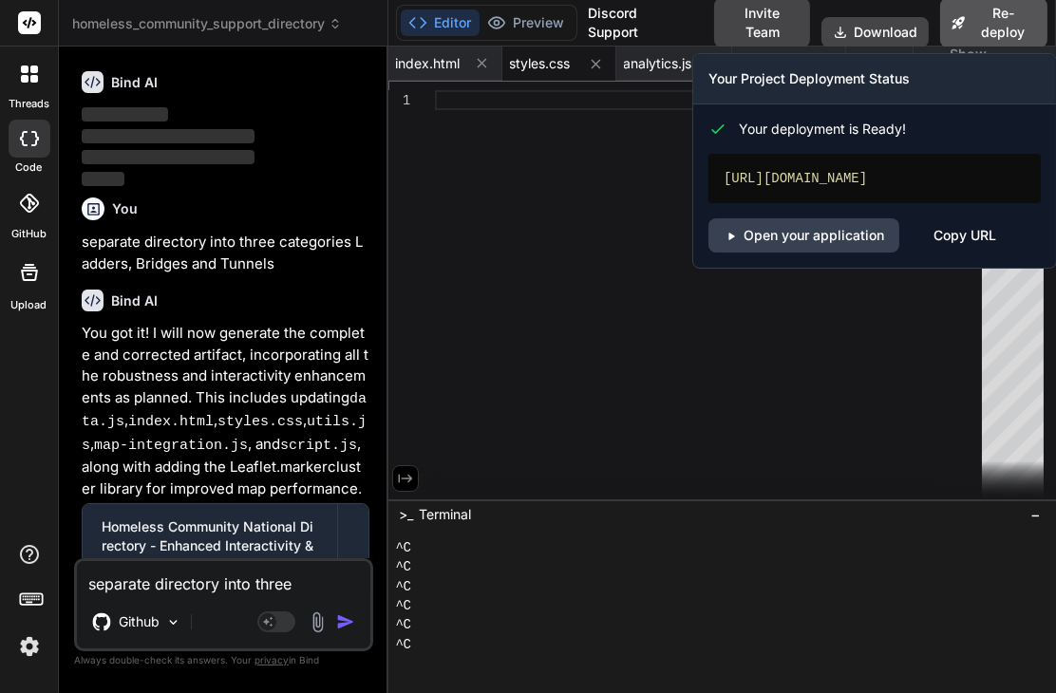
click at [1001, 18] on button "Re-deploy" at bounding box center [993, 22] width 107 height 49
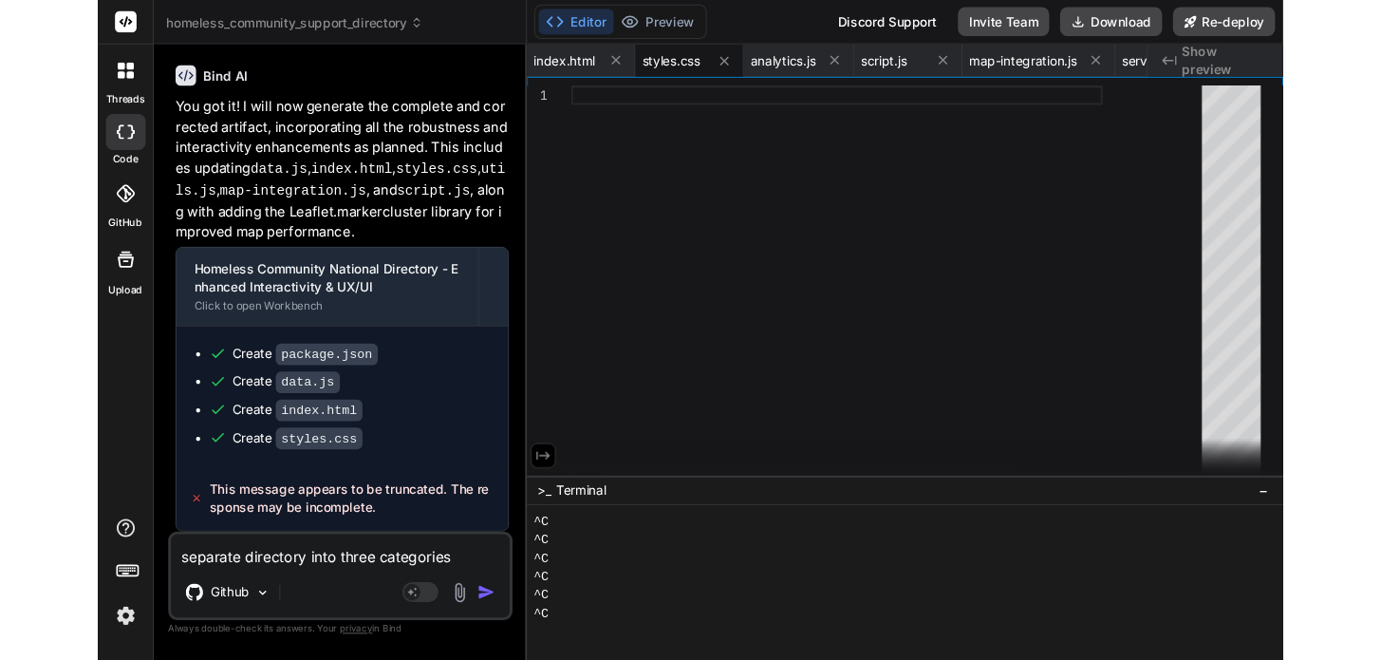
scroll to position [48693, 0]
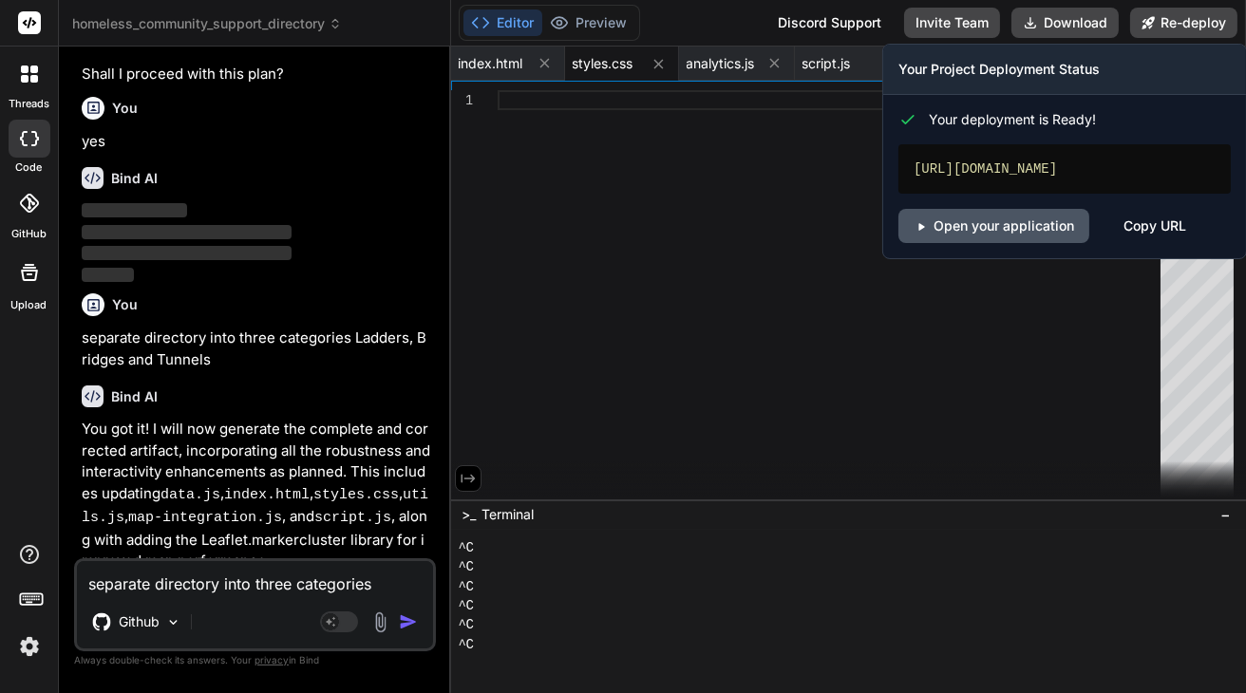
click at [988, 243] on link "Open your application" at bounding box center [993, 226] width 191 height 34
click at [979, 241] on link "Open your application" at bounding box center [993, 226] width 191 height 34
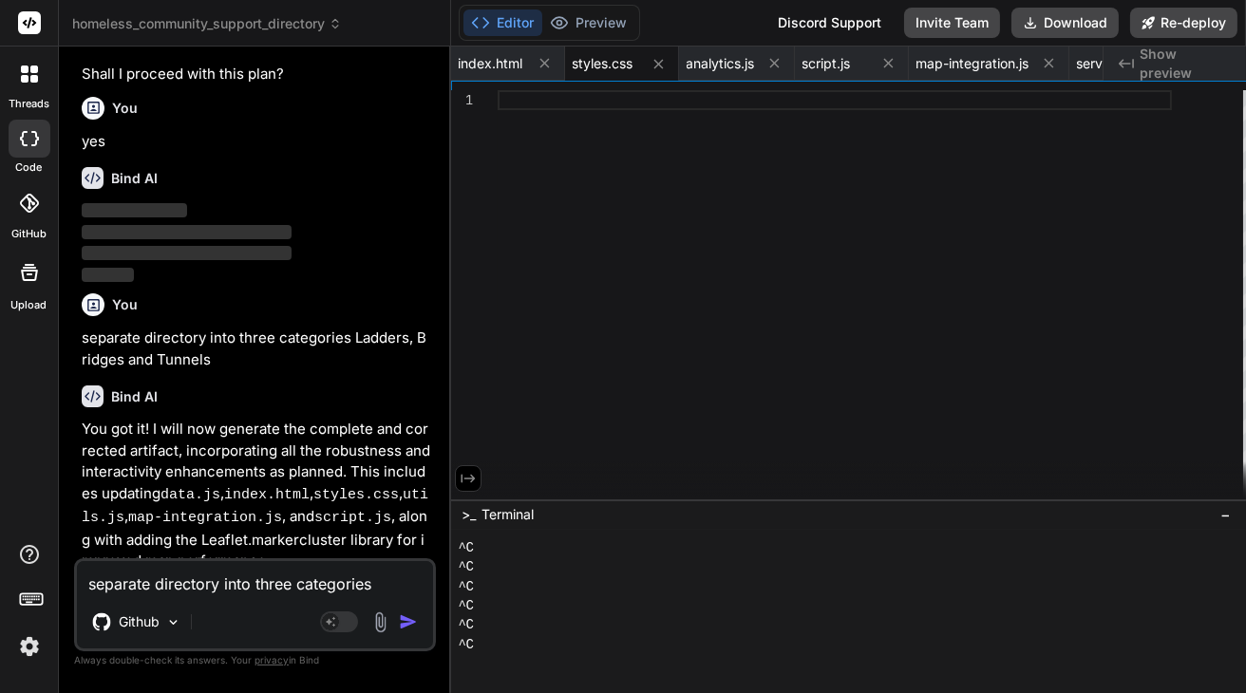
type textarea "x"
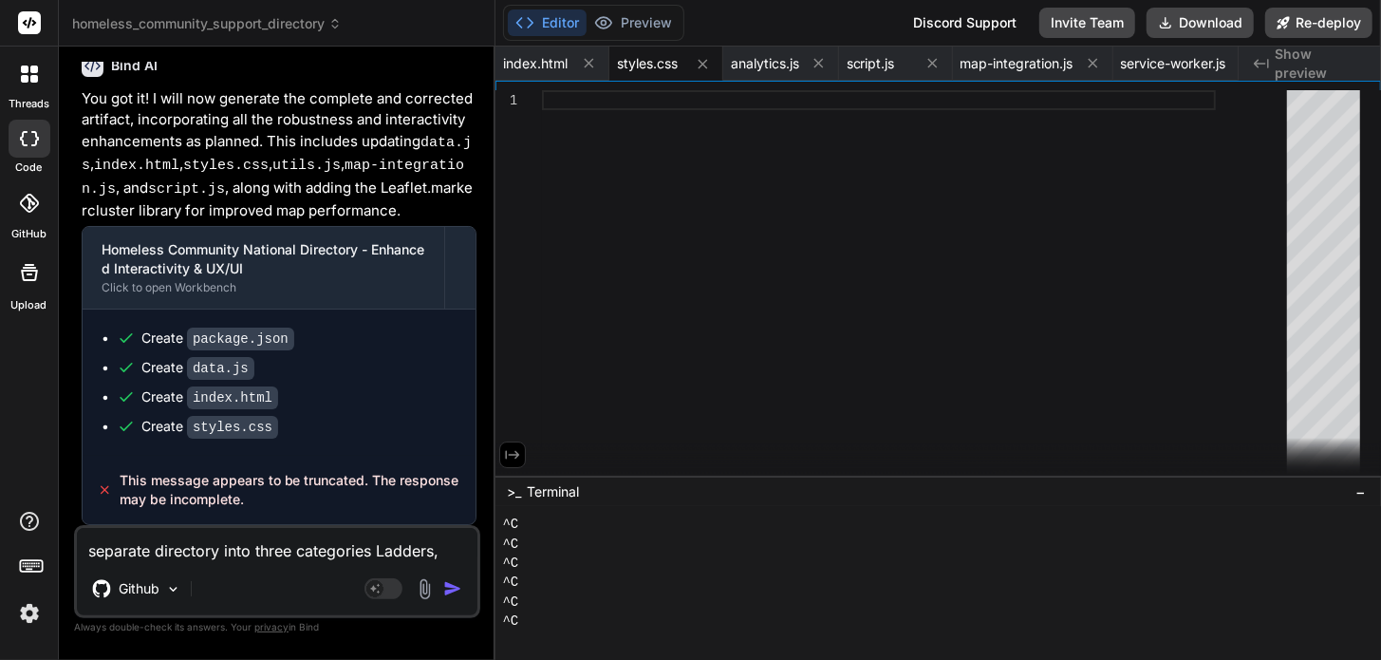
scroll to position [45797, 0]
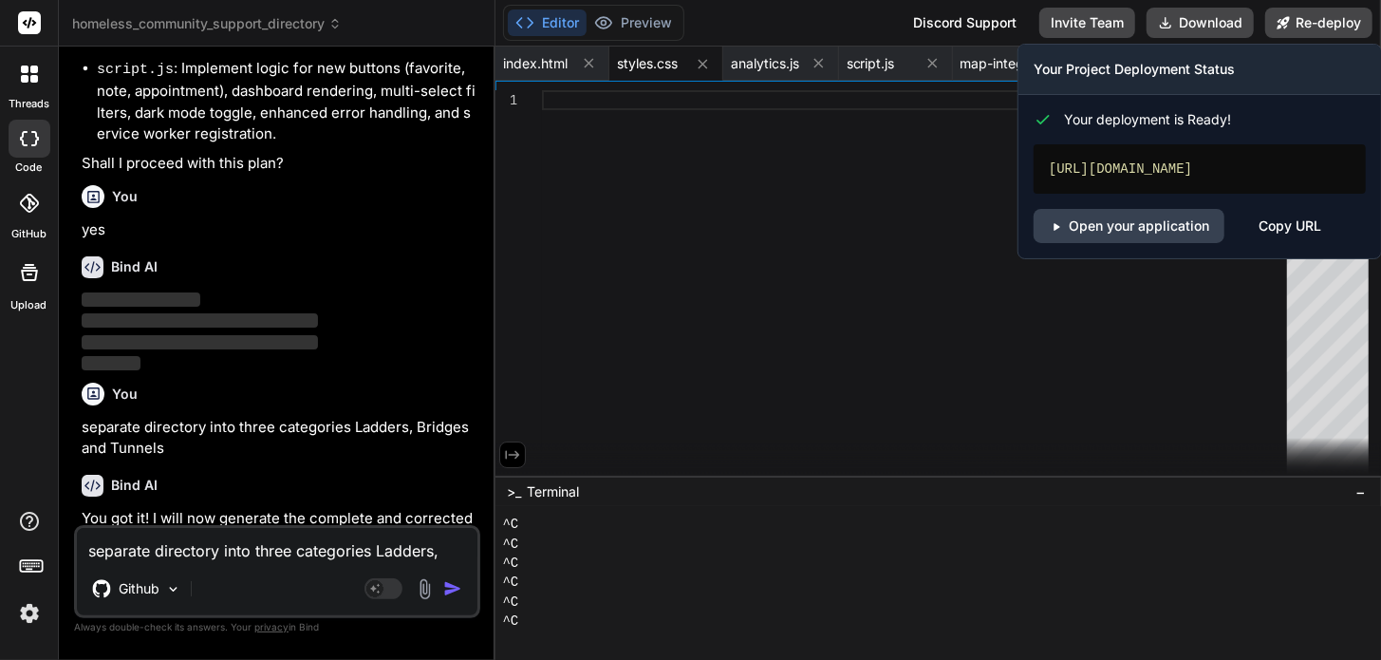
drag, startPoint x: 1187, startPoint y: 185, endPoint x: 1047, endPoint y: 169, distance: 140.5
click at [1047, 169] on div "[URL][DOMAIN_NAME]" at bounding box center [1200, 168] width 332 height 49
